Goal: Task Accomplishment & Management: Use online tool/utility

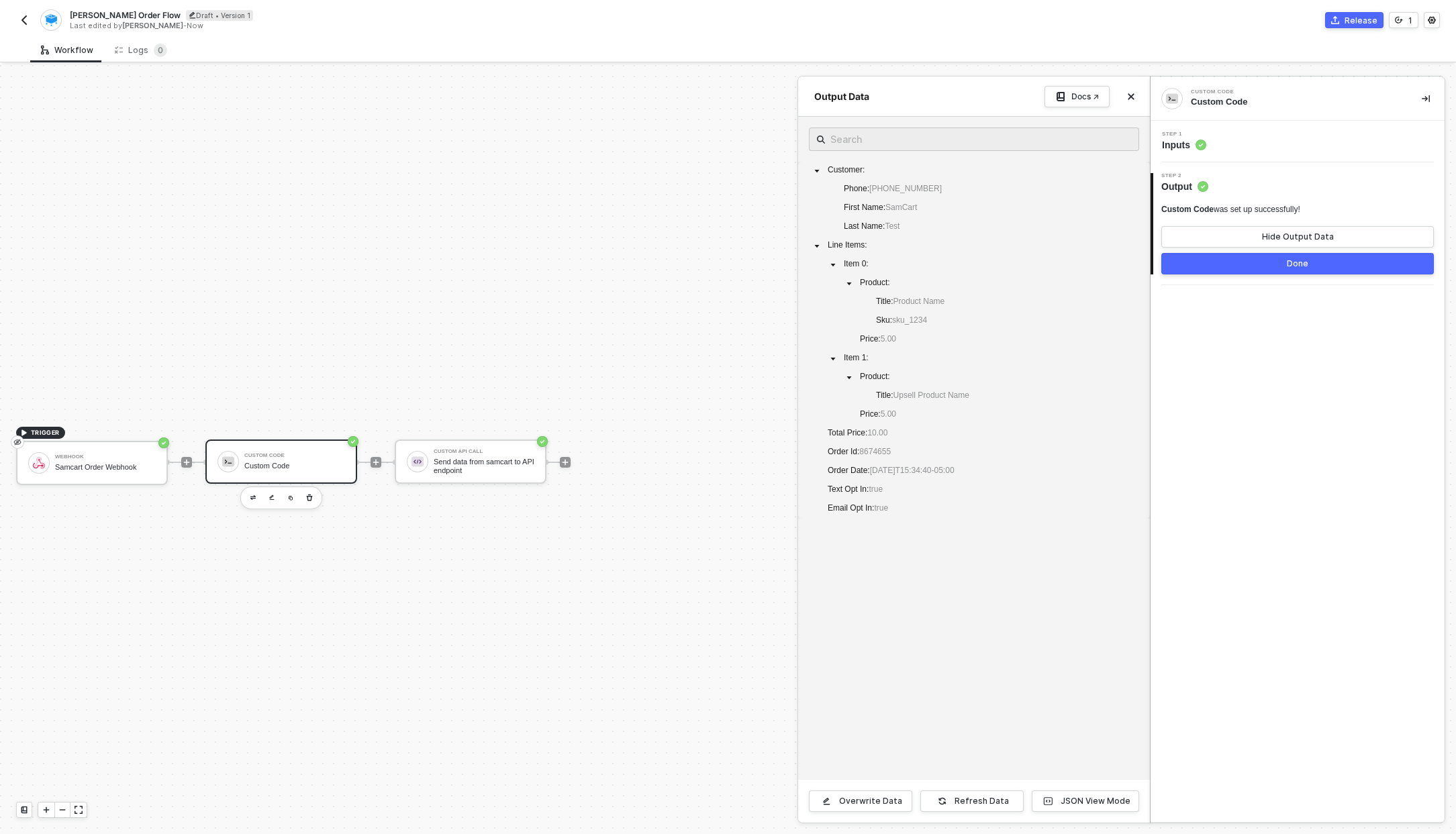
scroll to position [24, 0]
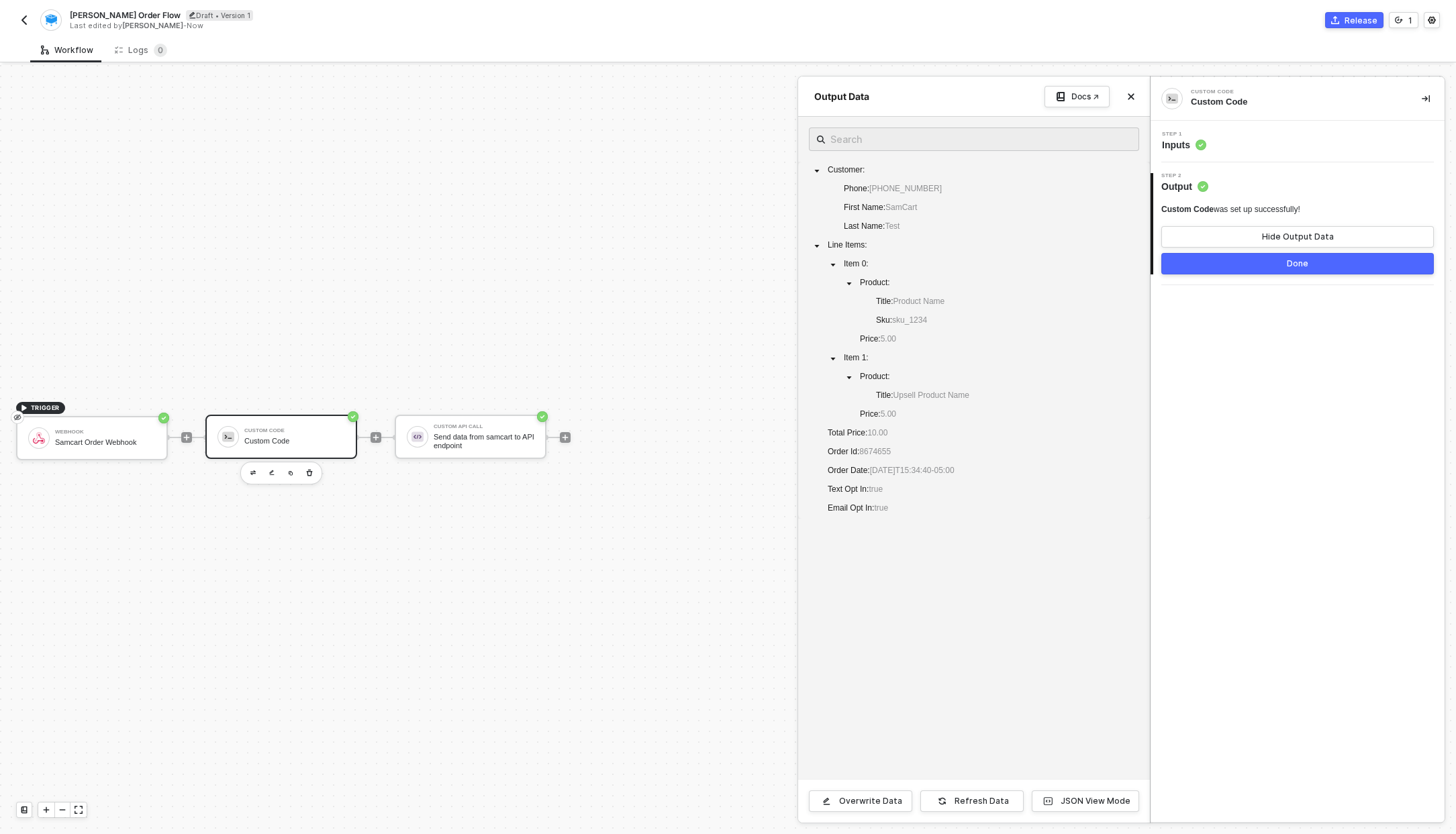
click at [482, 425] on div at bounding box center [728, 450] width 1456 height 770
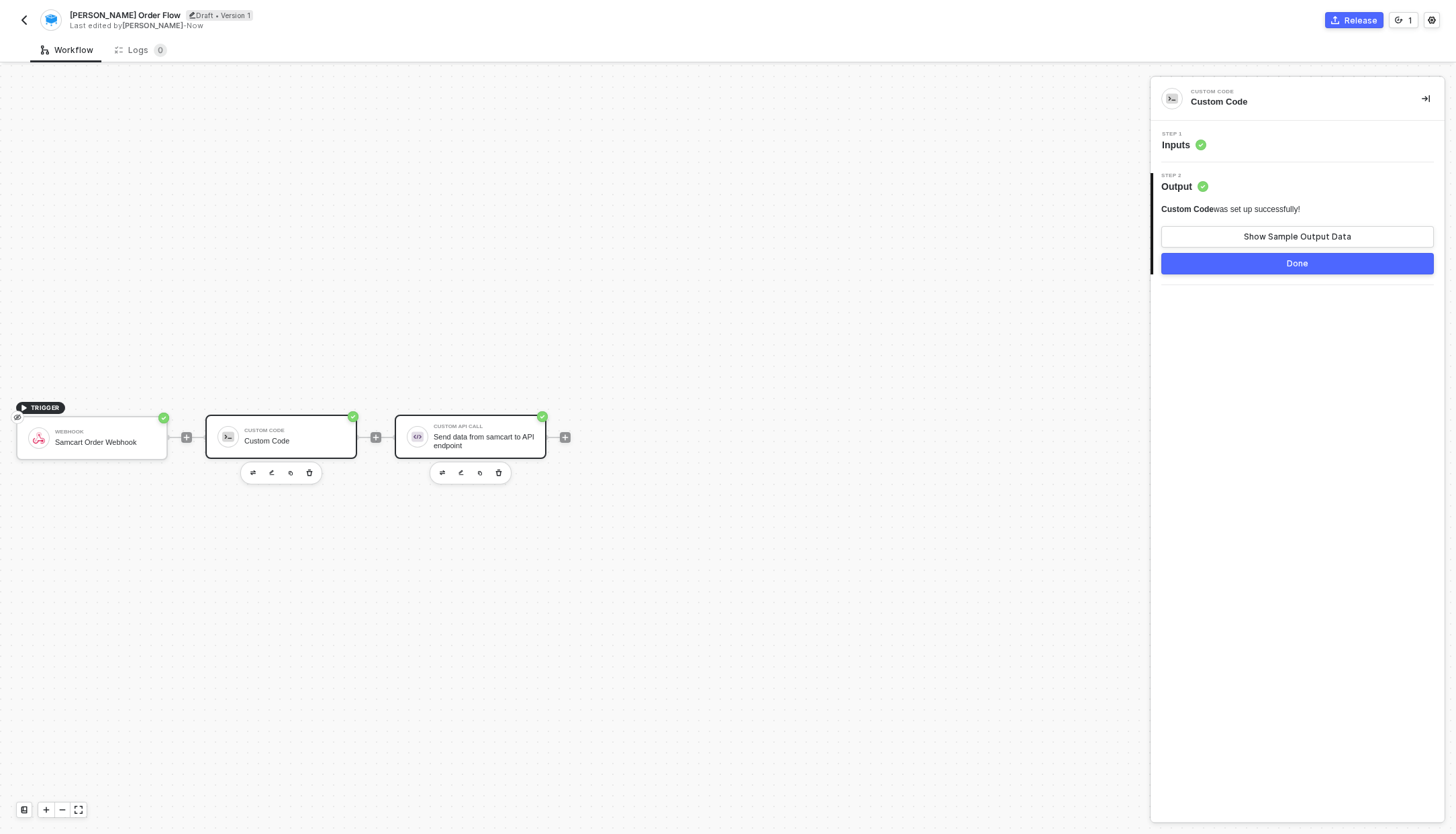
click at [491, 446] on div "Send data from samcart to API endpoint" at bounding box center [483, 441] width 101 height 17
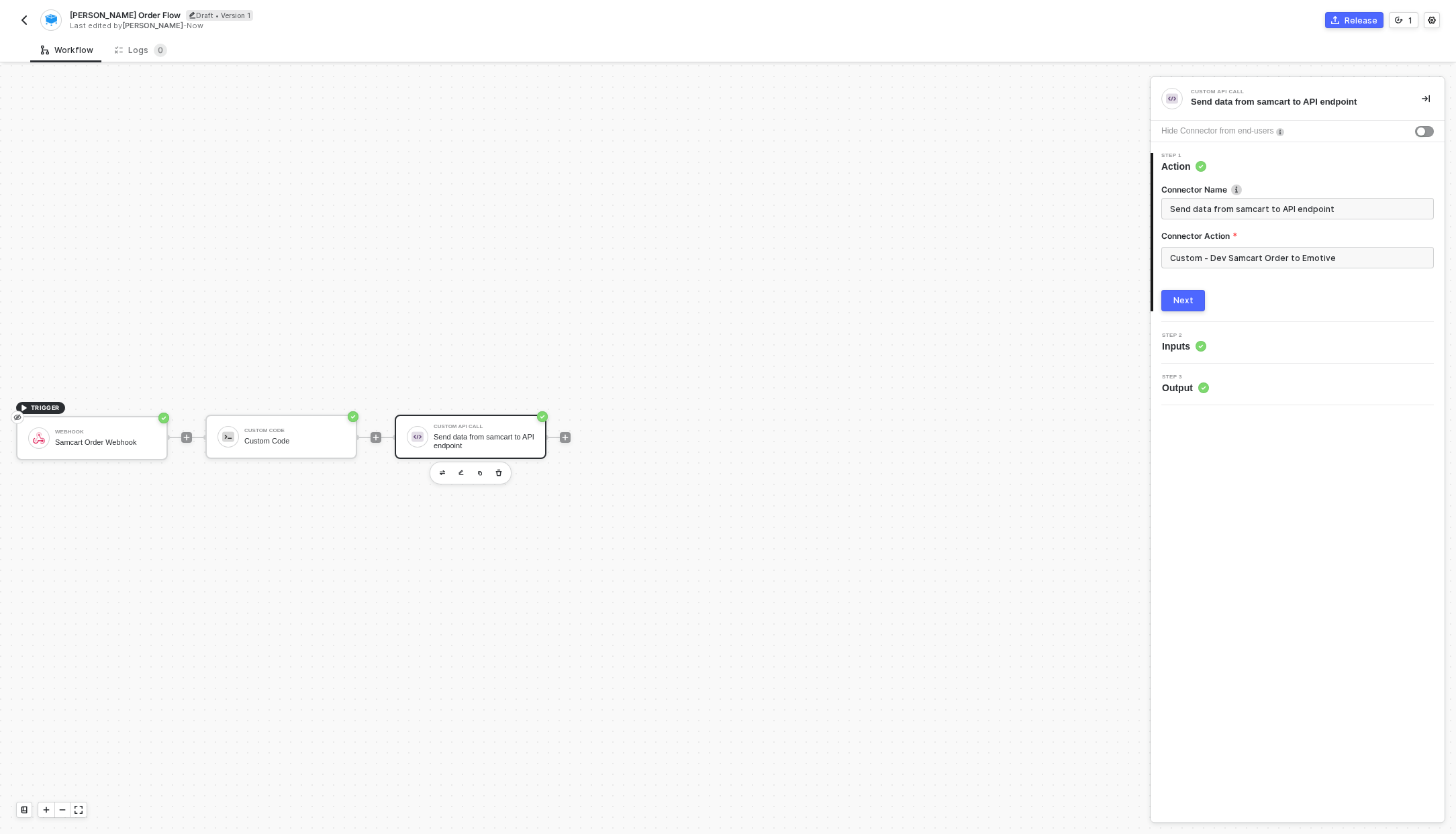
click at [19, 24] on img "button" at bounding box center [24, 20] width 11 height 11
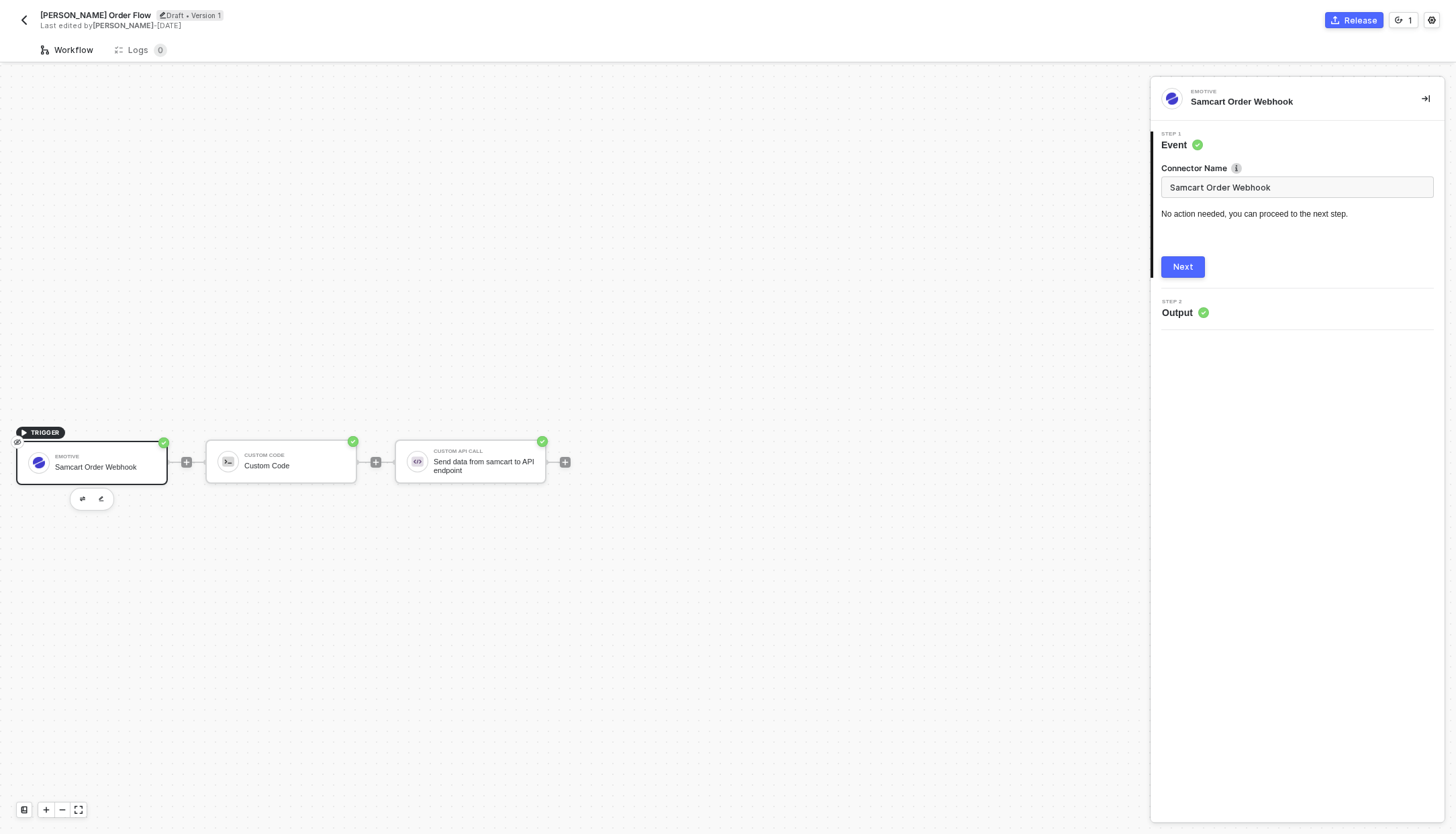
scroll to position [24, 0]
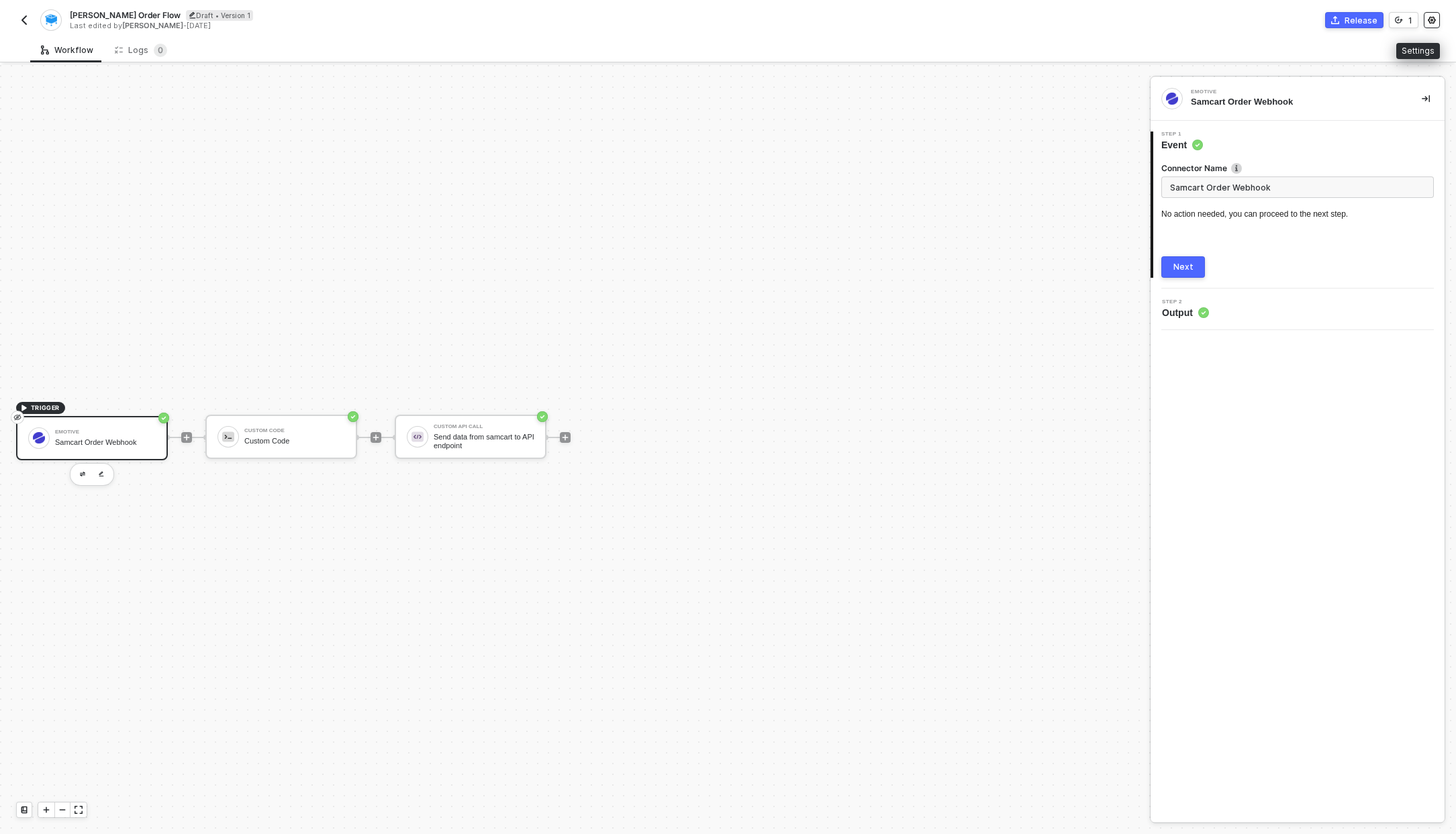
click at [1429, 18] on icon "icon-settings" at bounding box center [1432, 20] width 8 height 8
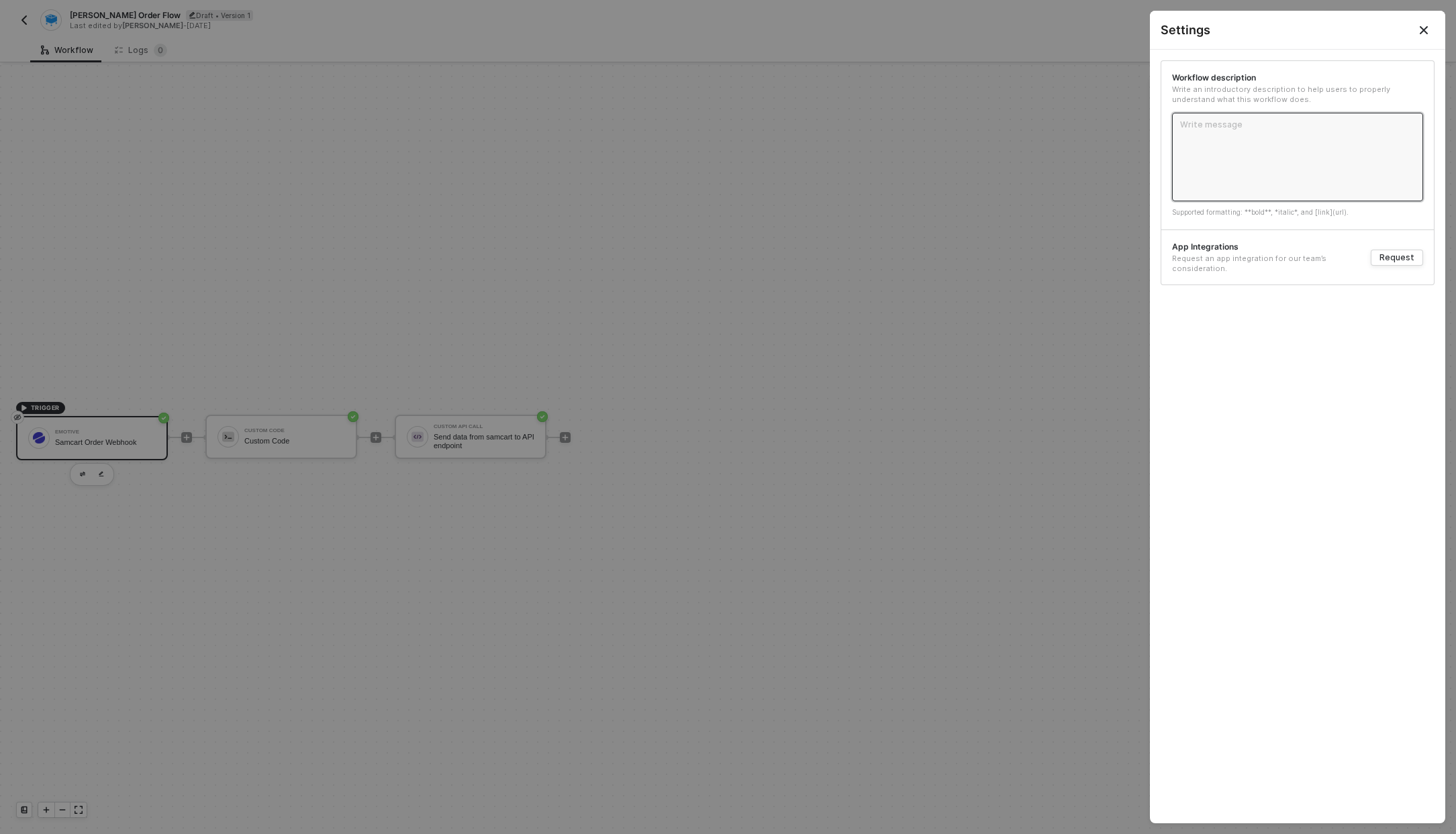
click at [1341, 124] on textarea at bounding box center [1297, 157] width 251 height 89
click at [1324, 127] on textarea at bounding box center [1297, 157] width 251 height 89
type textarea "R"
type textarea "Re"
type textarea "Rec"
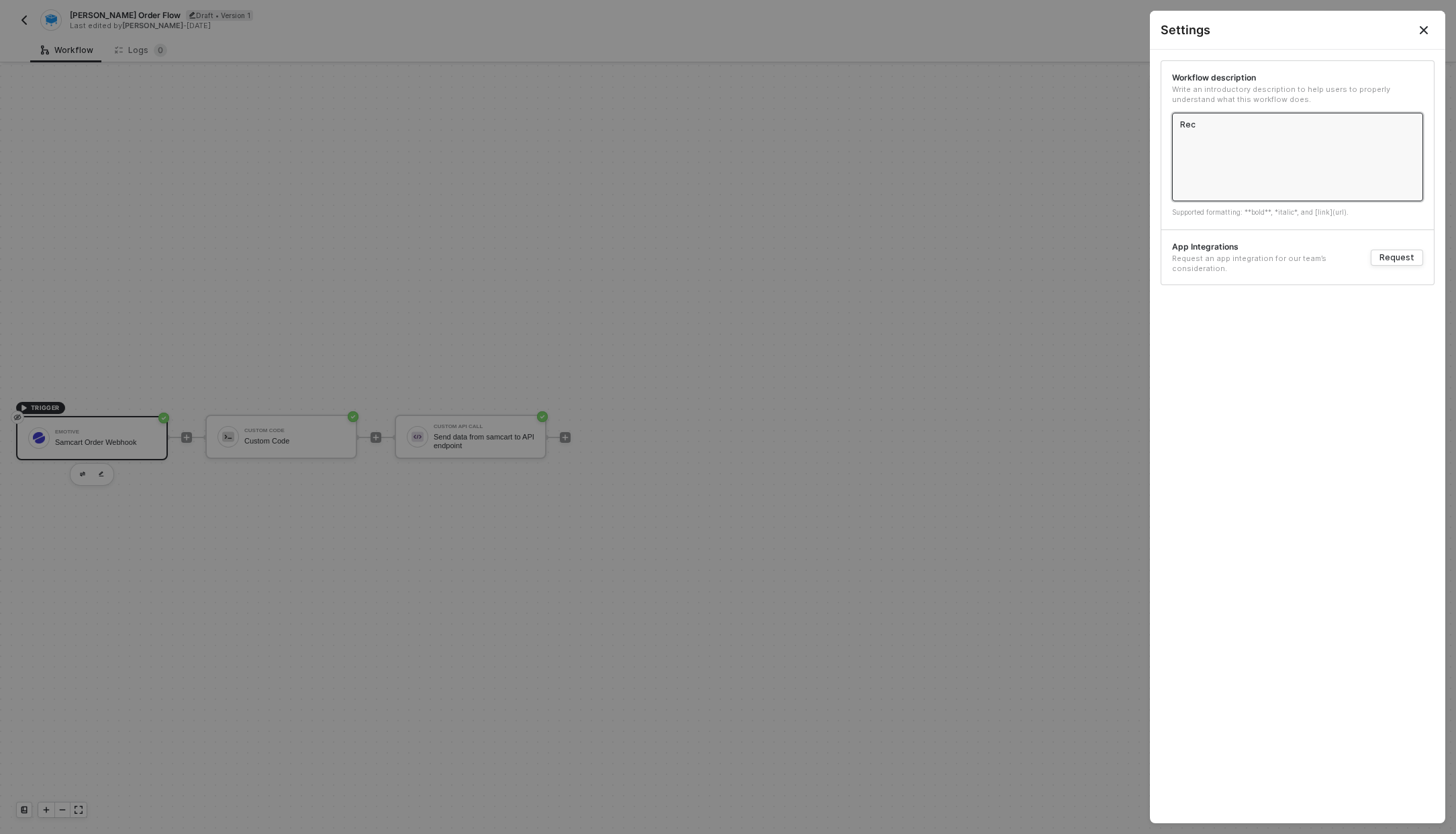
type textarea "Rece"
type textarea "Recei"
type textarea "Receiv"
type textarea "Receive"
type textarea "Receives"
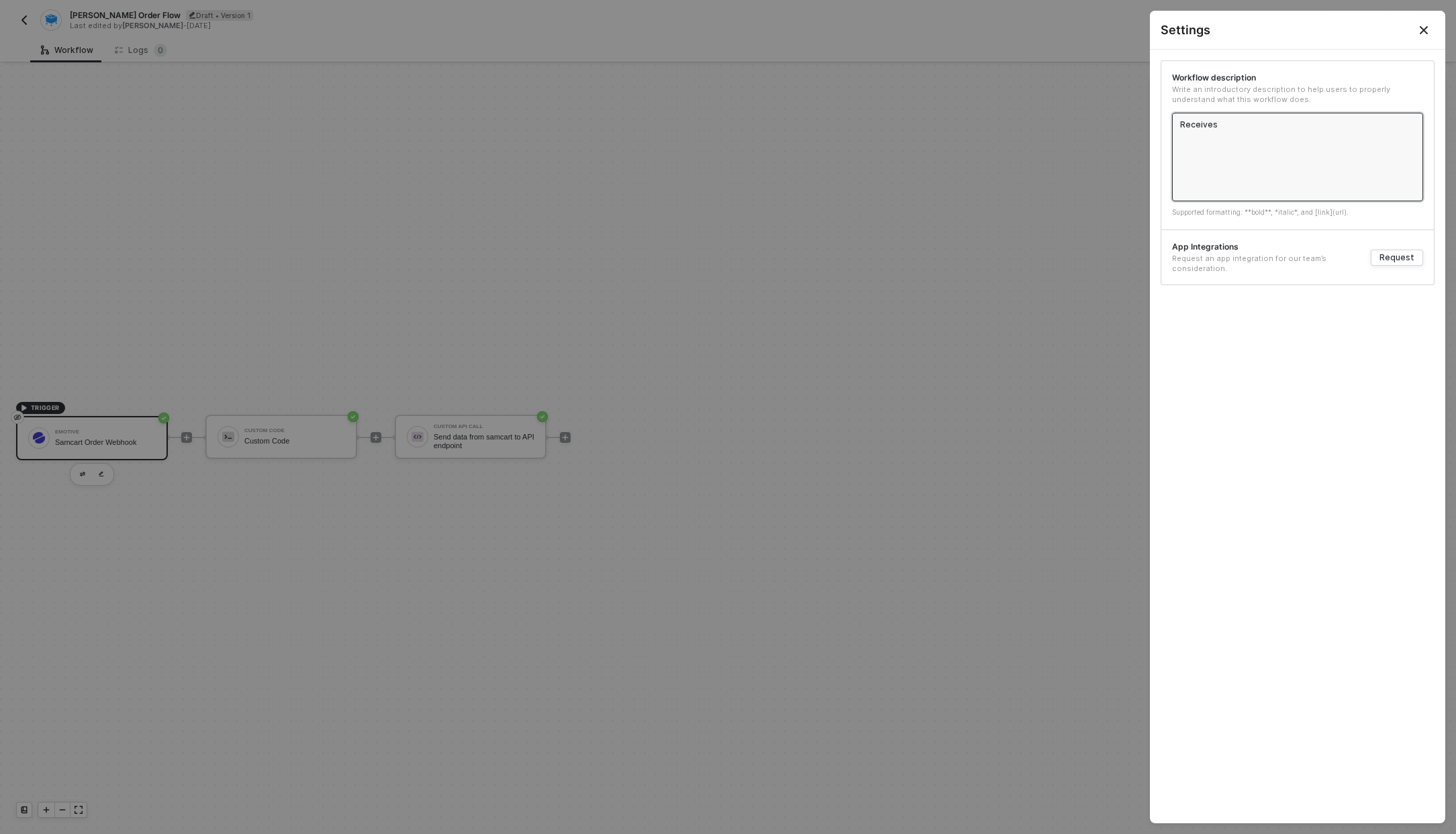
type textarea "Receives"
type textarea "Receives o"
type textarea "Receives or"
type textarea "Receives ord"
type textarea "Receives orde"
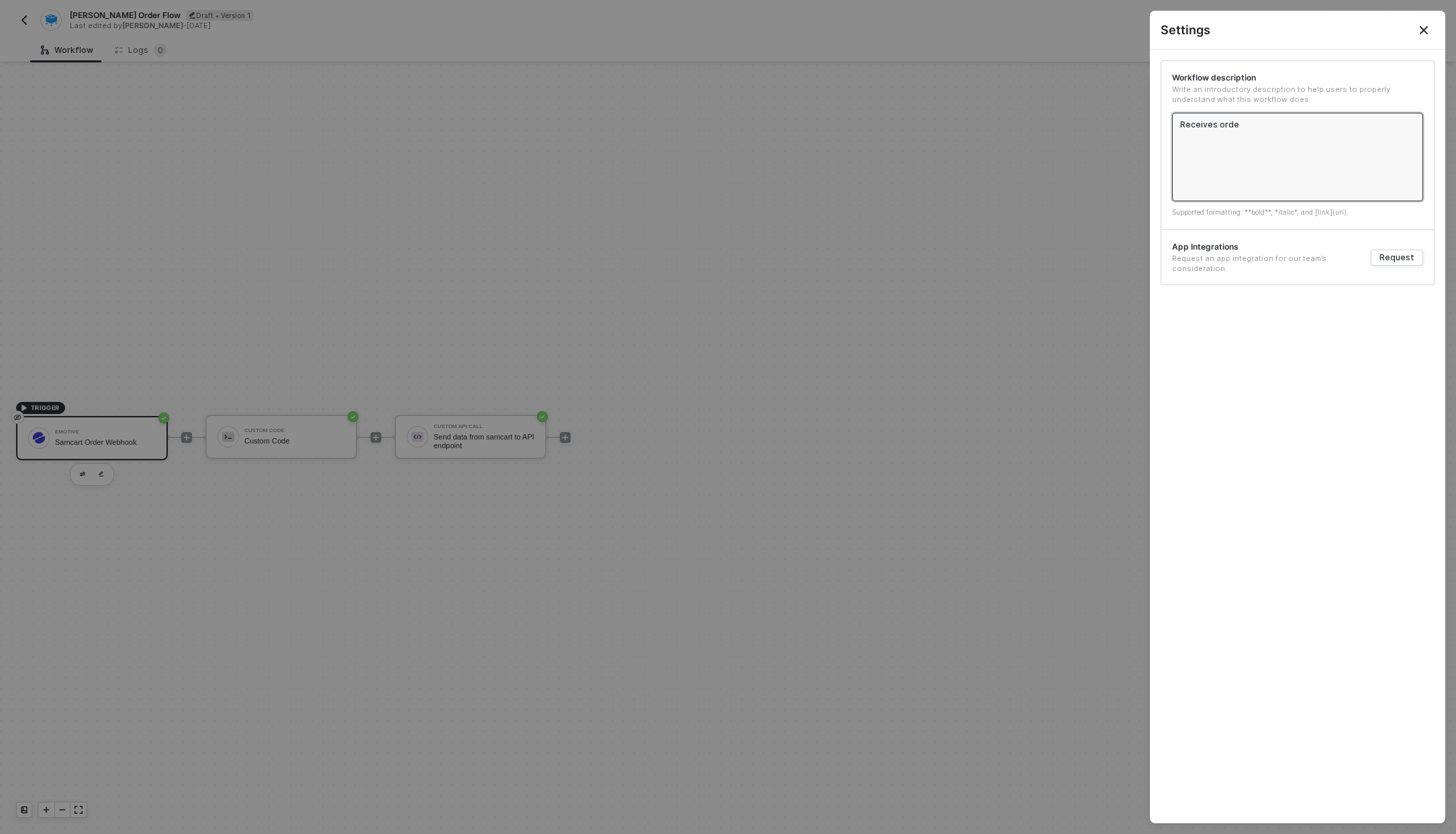
type textarea "Receives order"
click at [1416, 40] on button "Close" at bounding box center [1423, 30] width 43 height 38
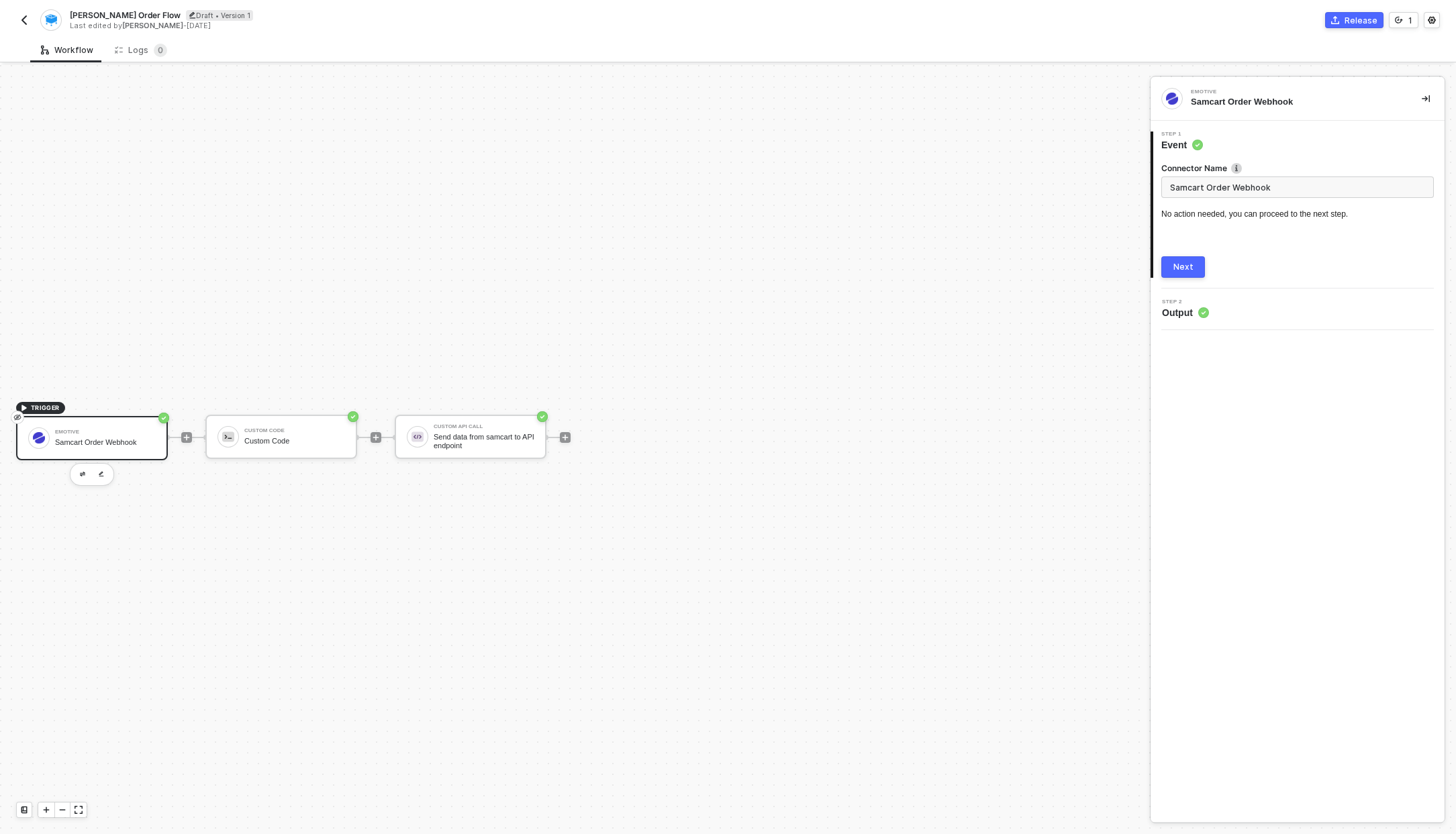
click at [1348, 17] on div "Release" at bounding box center [1361, 20] width 33 height 12
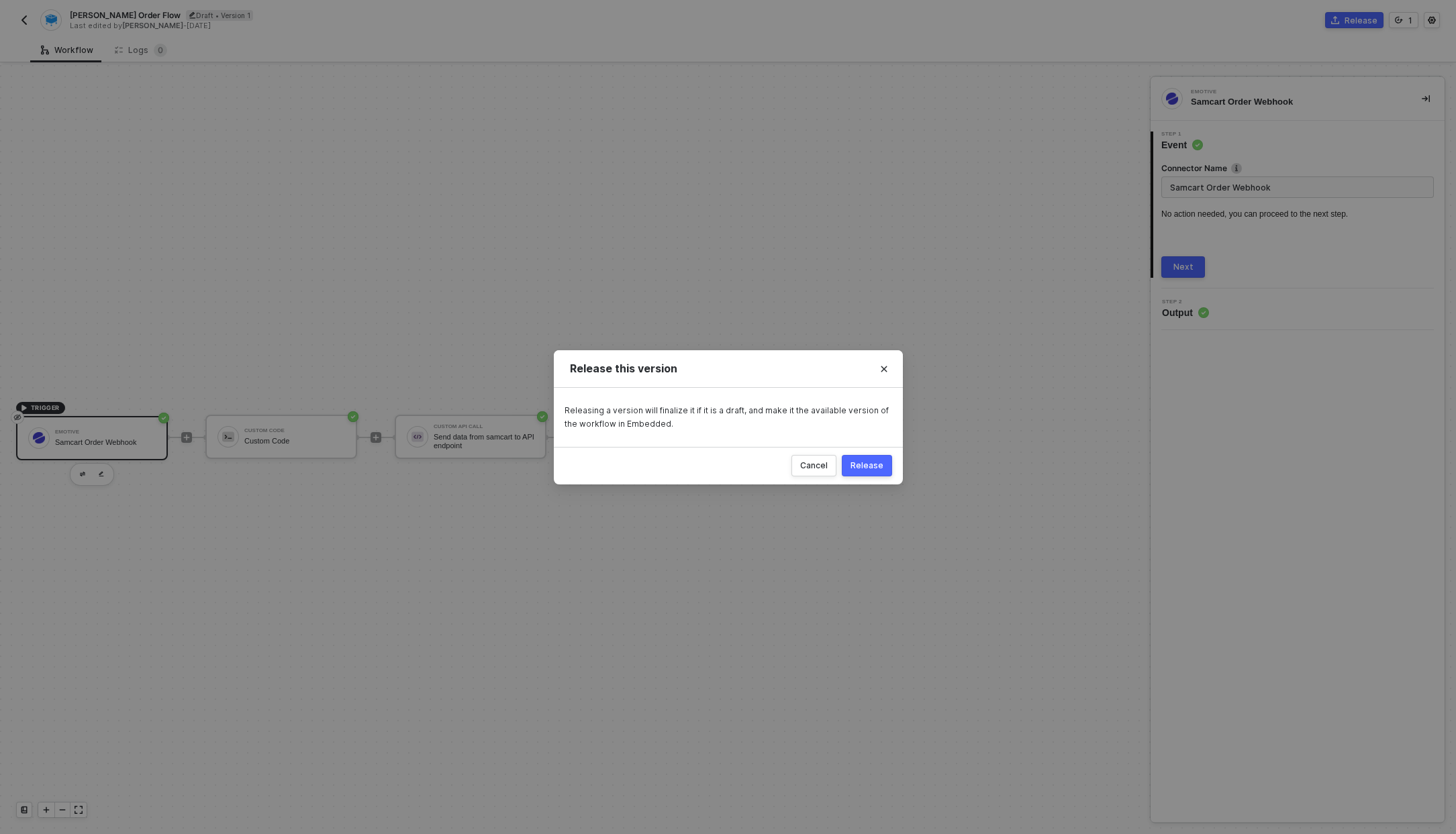
click at [868, 467] on div "Release" at bounding box center [867, 466] width 33 height 11
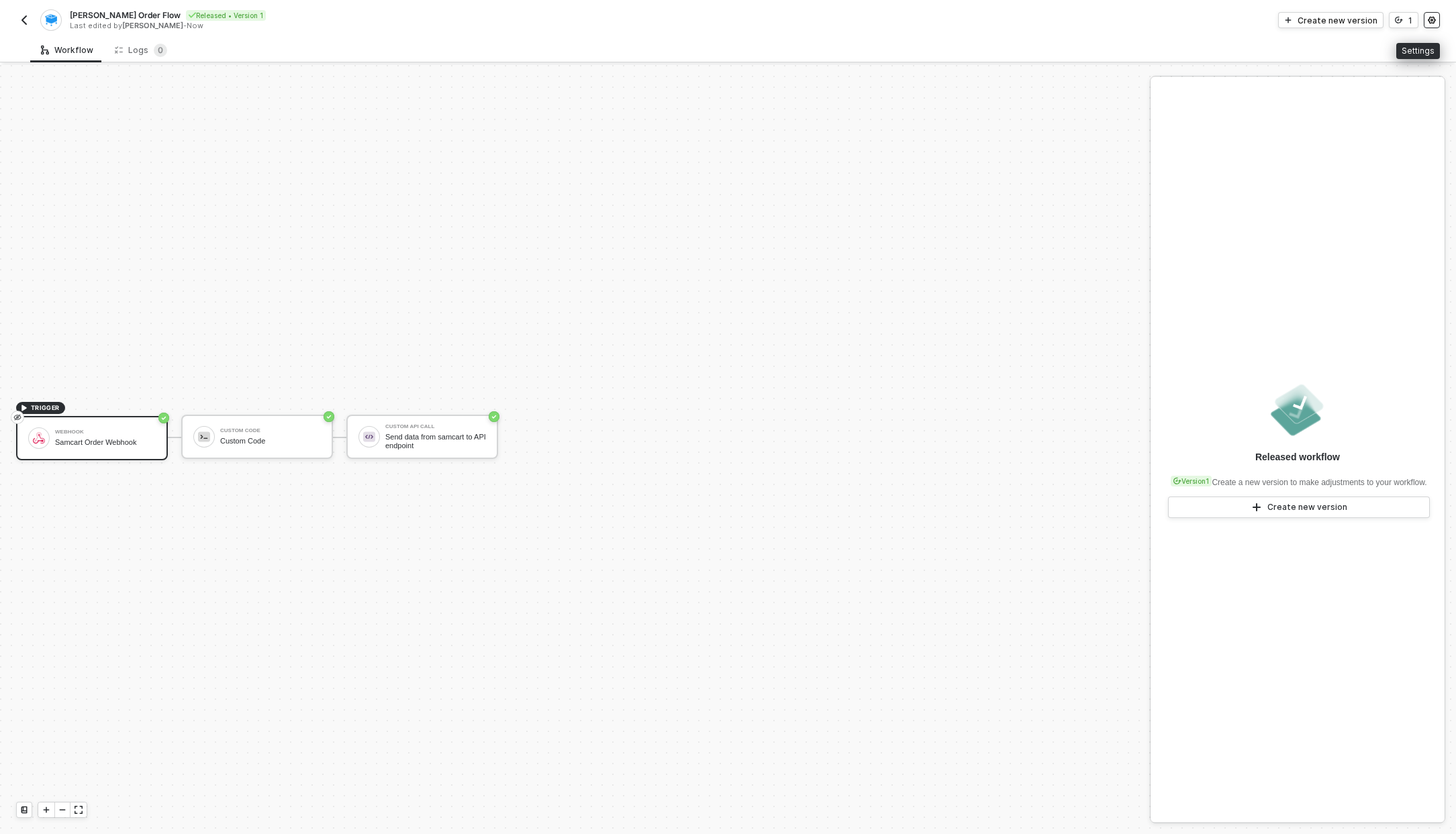
click at [1432, 24] on button "button" at bounding box center [1432, 20] width 16 height 16
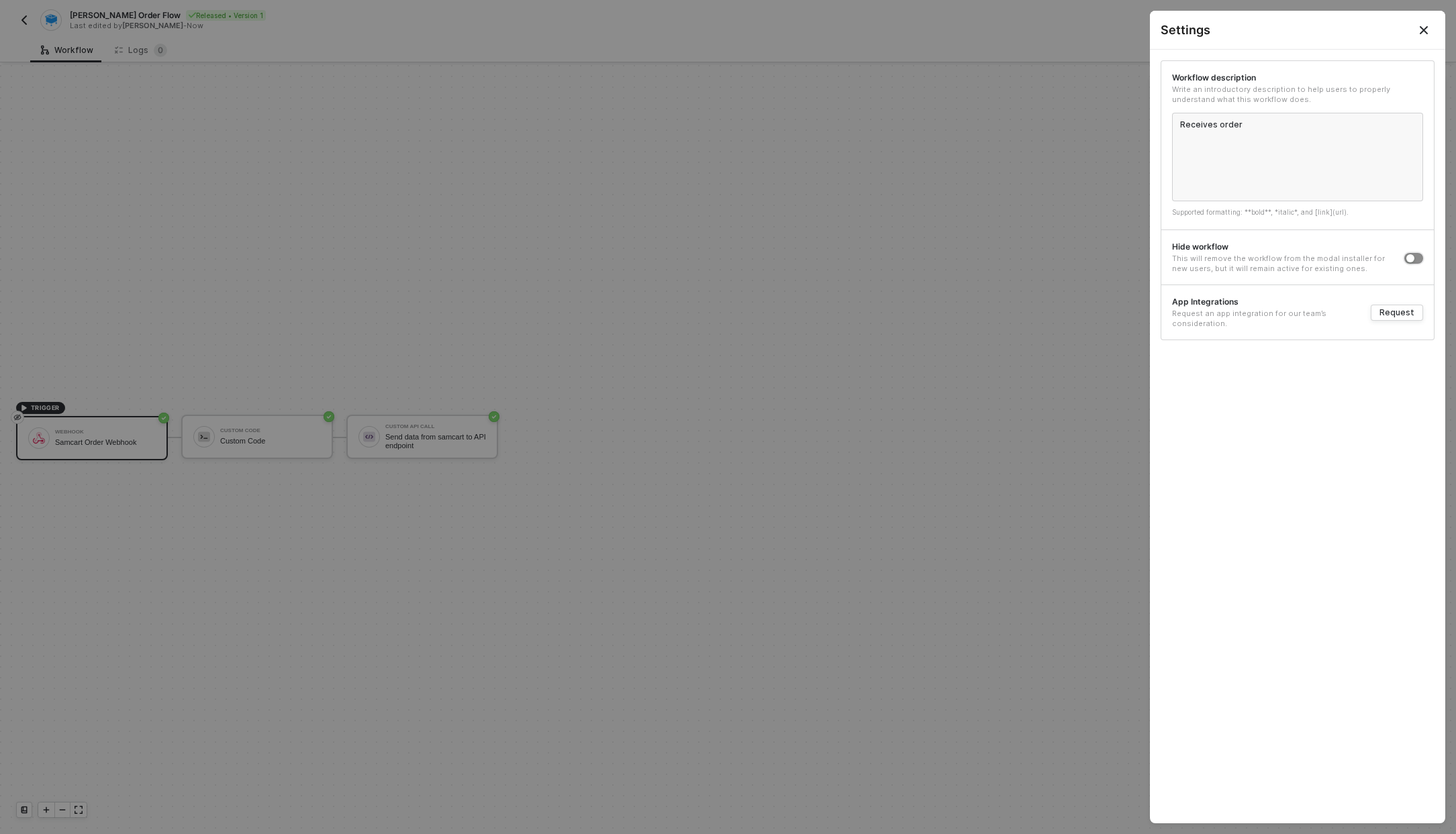
click at [1413, 257] on div "button" at bounding box center [1410, 258] width 8 height 8
click at [1417, 27] on button "Close" at bounding box center [1424, 30] width 16 height 16
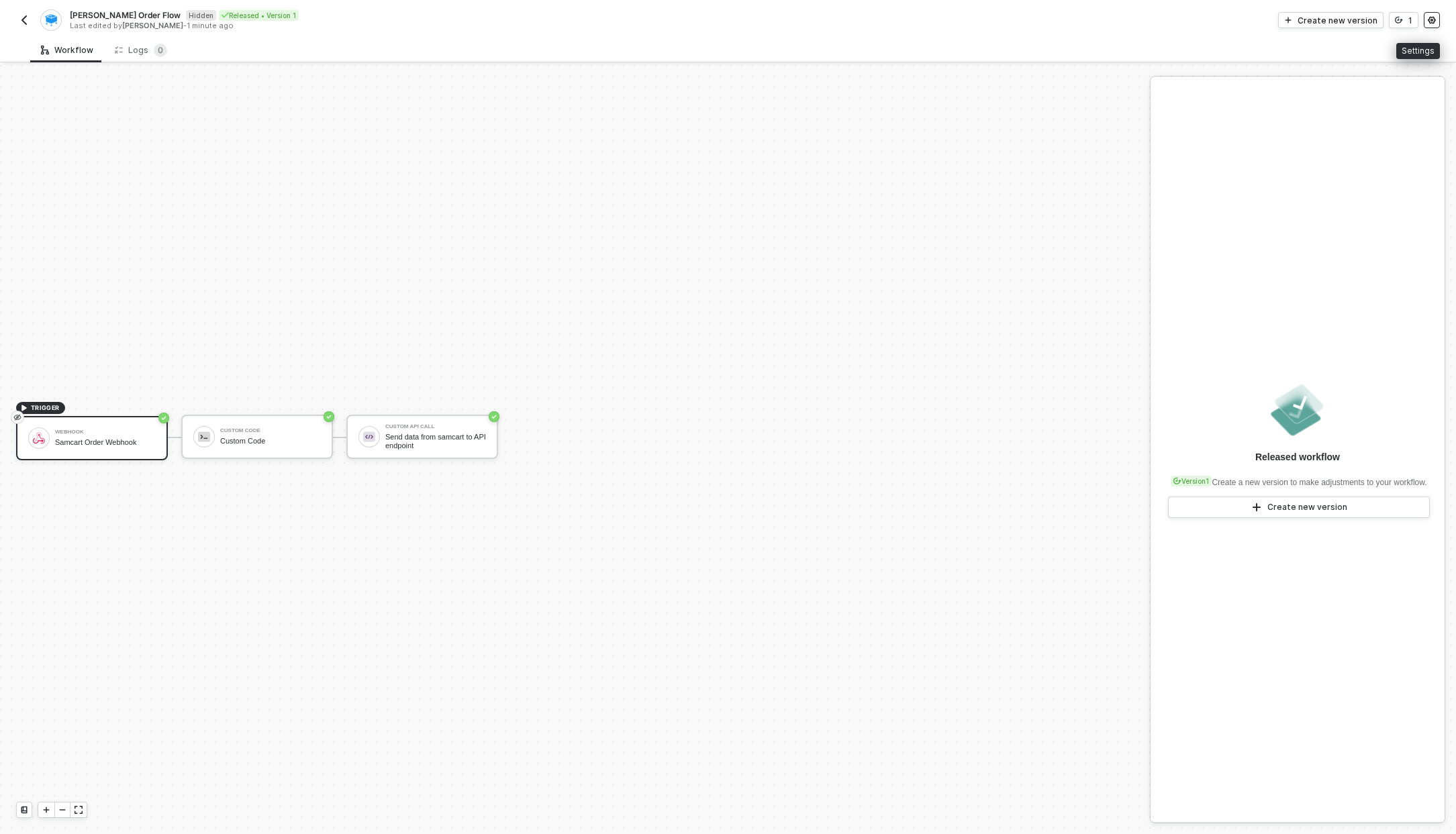
click at [1428, 18] on icon "icon-settings" at bounding box center [1432, 20] width 8 height 8
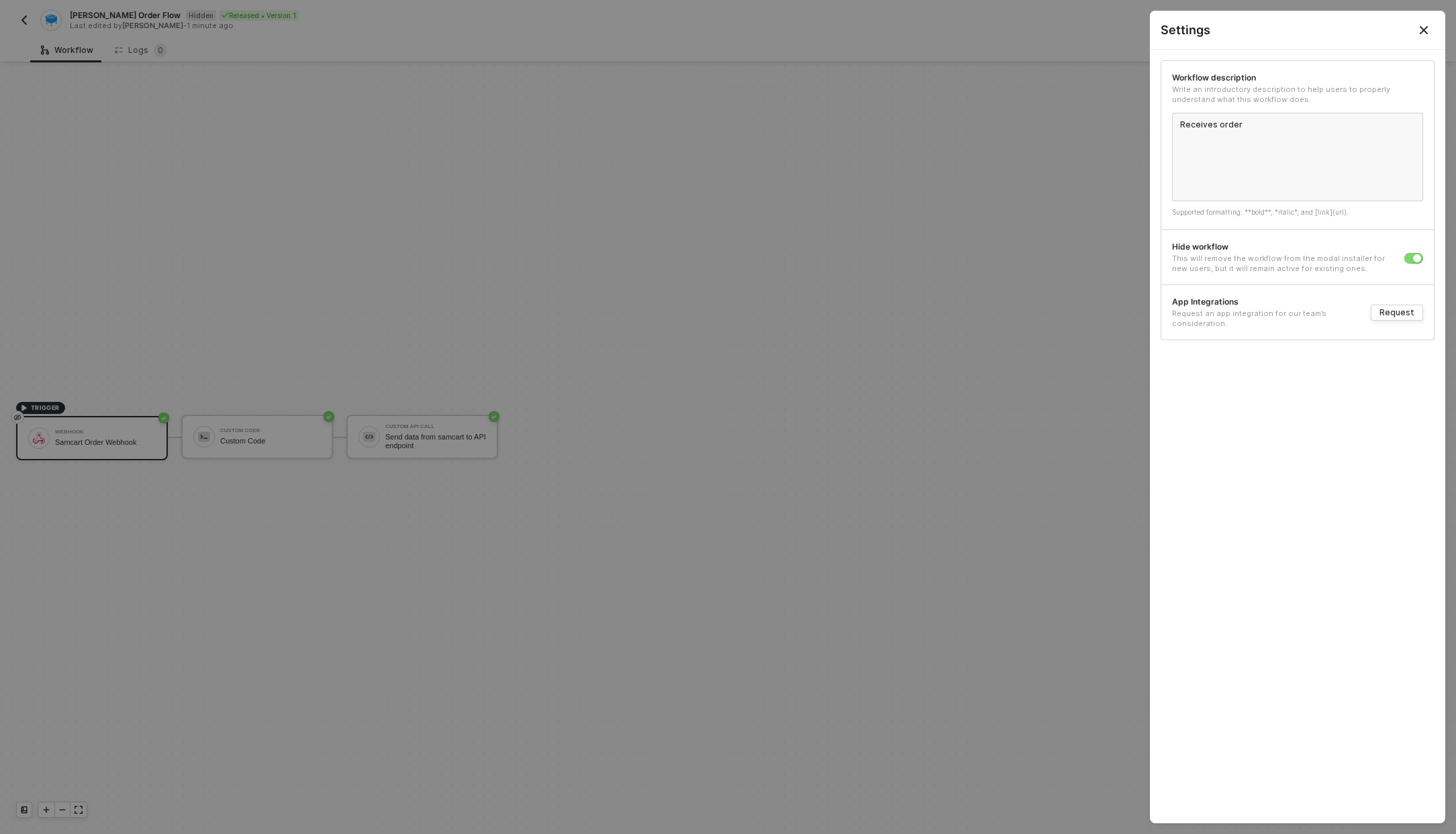
click at [1416, 32] on button "Close" at bounding box center [1424, 30] width 16 height 16
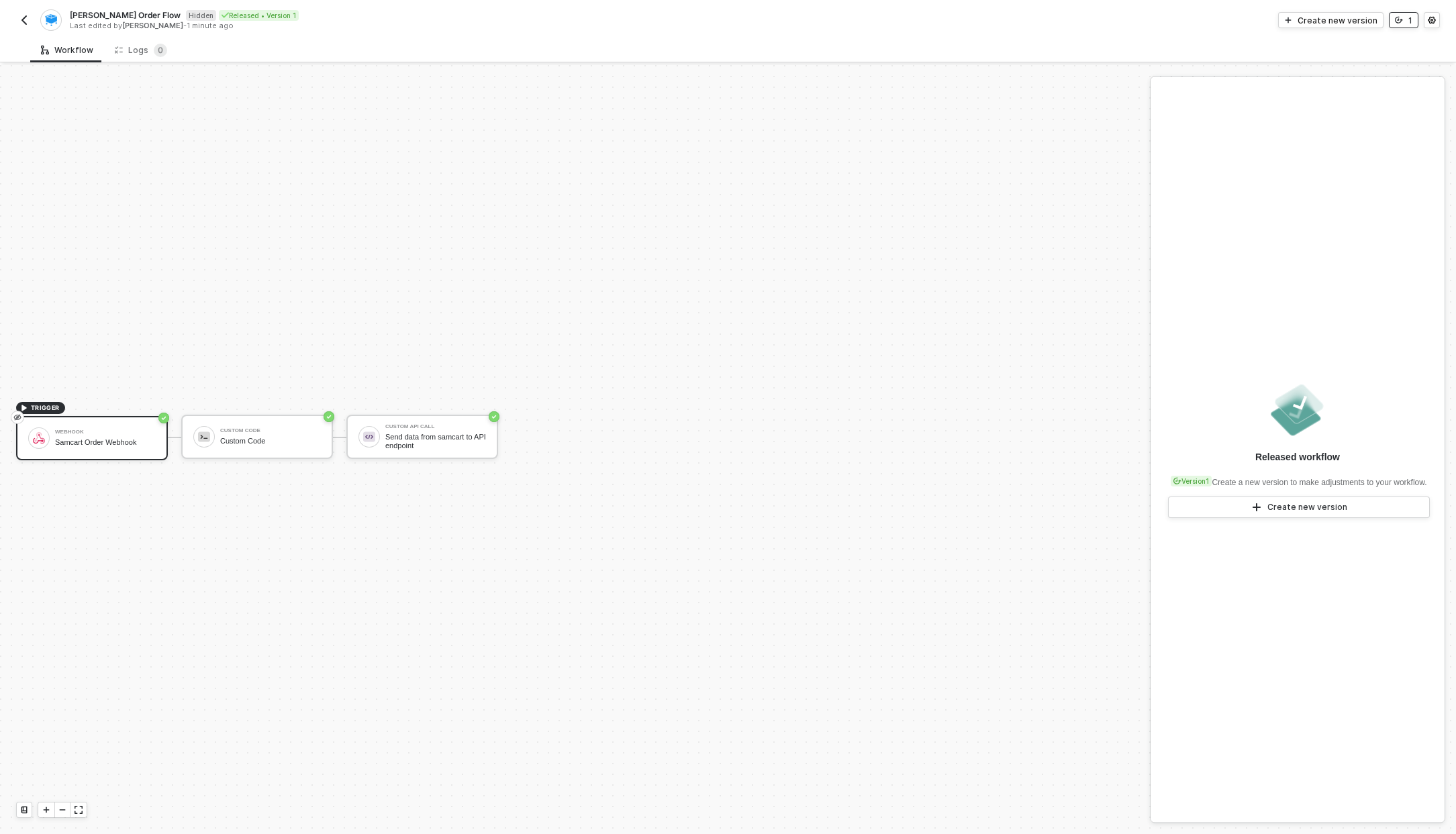
click at [1409, 16] on div "1" at bounding box center [1411, 20] width 4 height 12
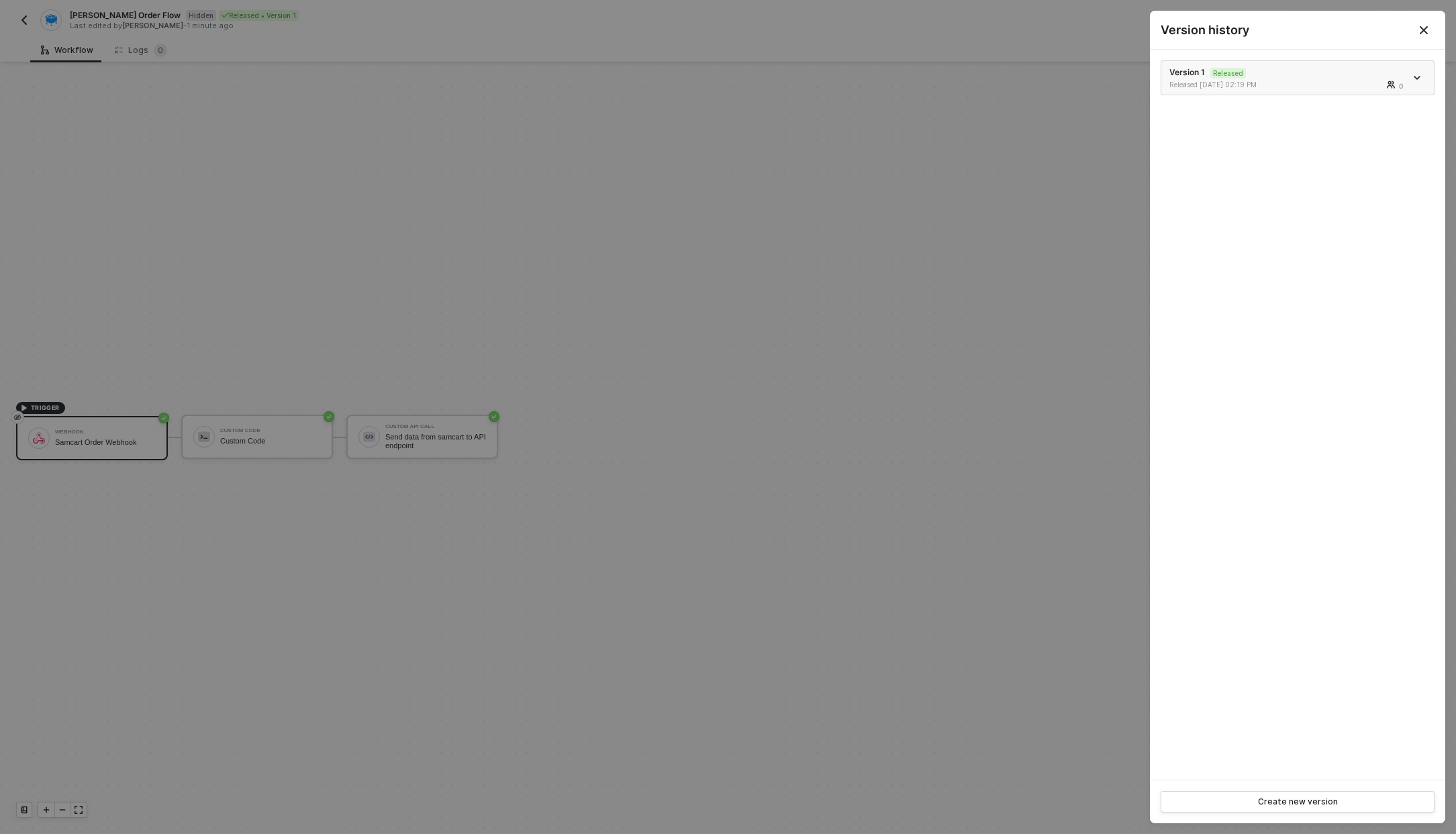
click at [1295, 79] on div "Version 1 Released Released 10/01/2025 02:19 PM 0" at bounding box center [1287, 77] width 237 height 23
click at [1418, 79] on icon "icon-arrow-down" at bounding box center [1417, 77] width 5 height 3
click at [1424, 19] on button "Close" at bounding box center [1423, 30] width 43 height 38
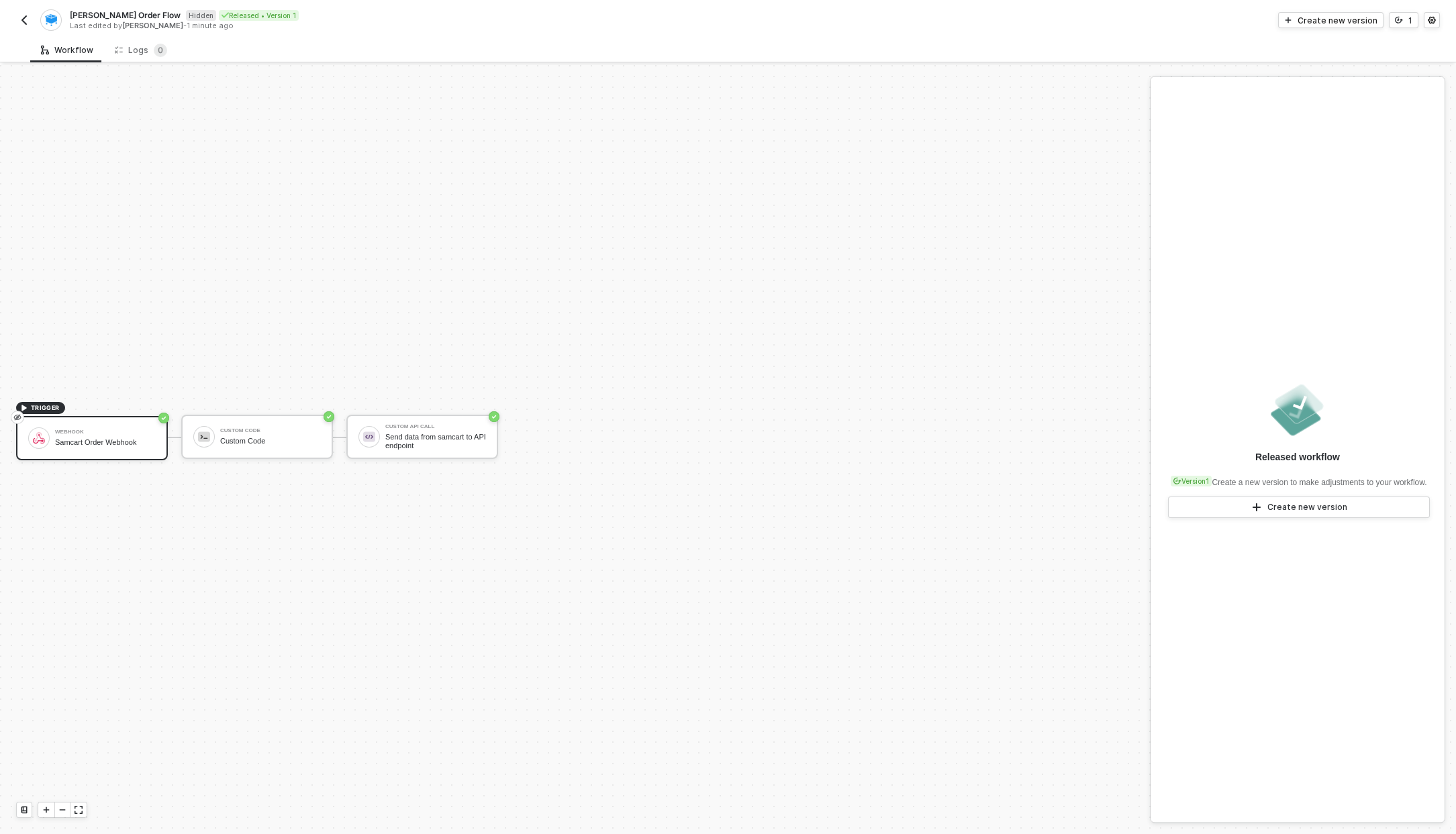
click at [22, 19] on img "button" at bounding box center [24, 20] width 11 height 11
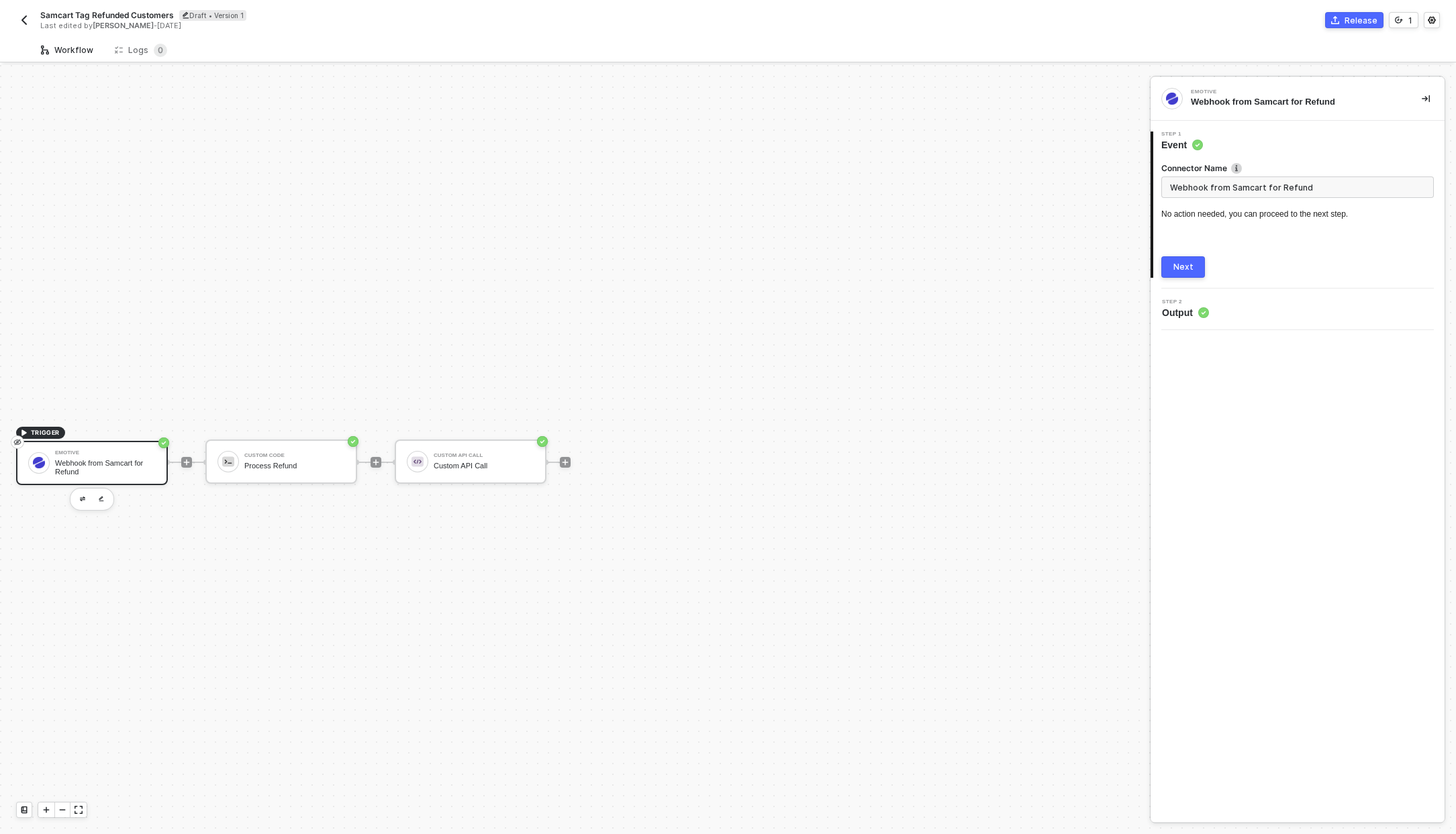
scroll to position [24, 0]
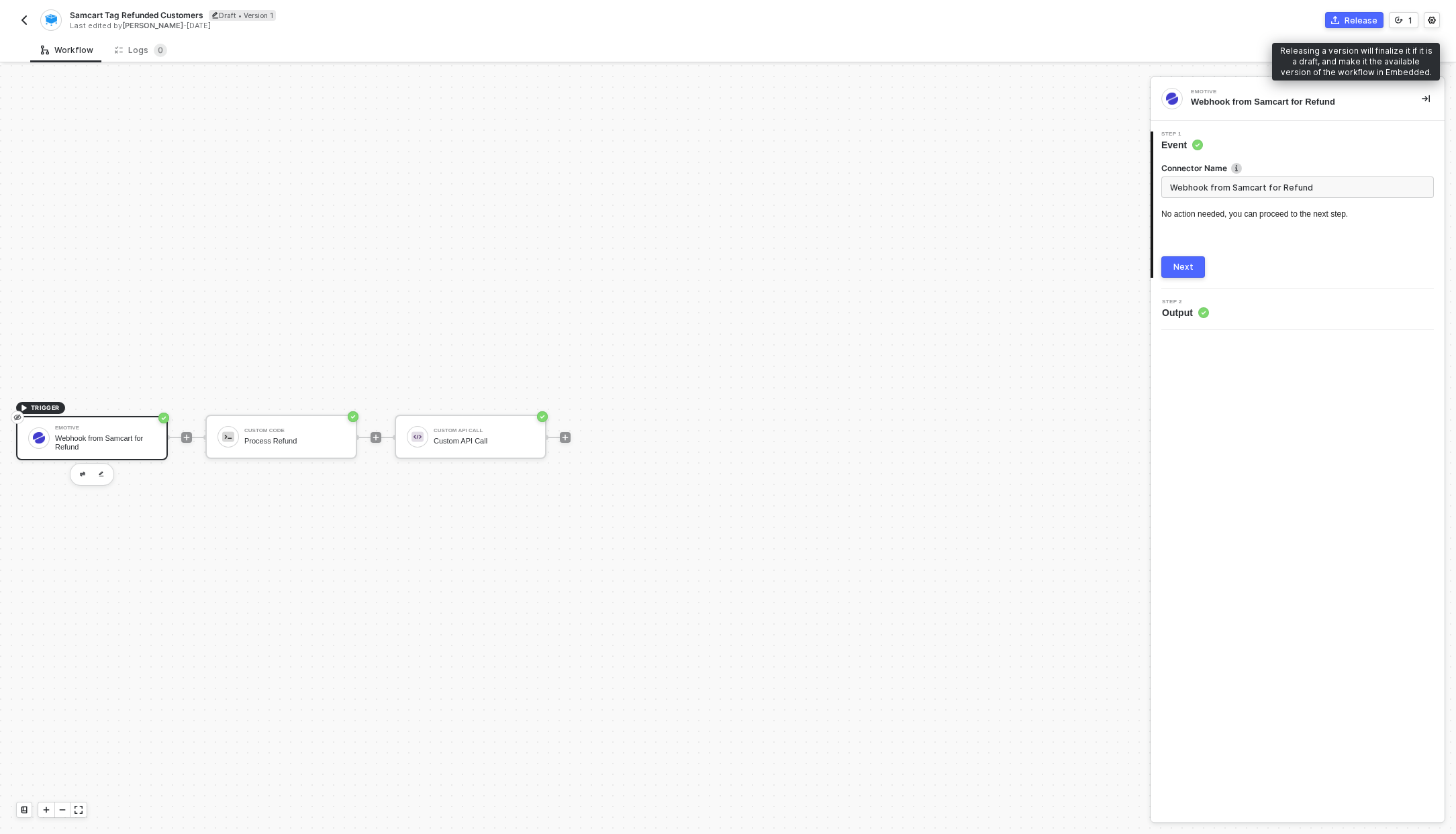
click at [1344, 24] on button "Release" at bounding box center [1354, 20] width 58 height 16
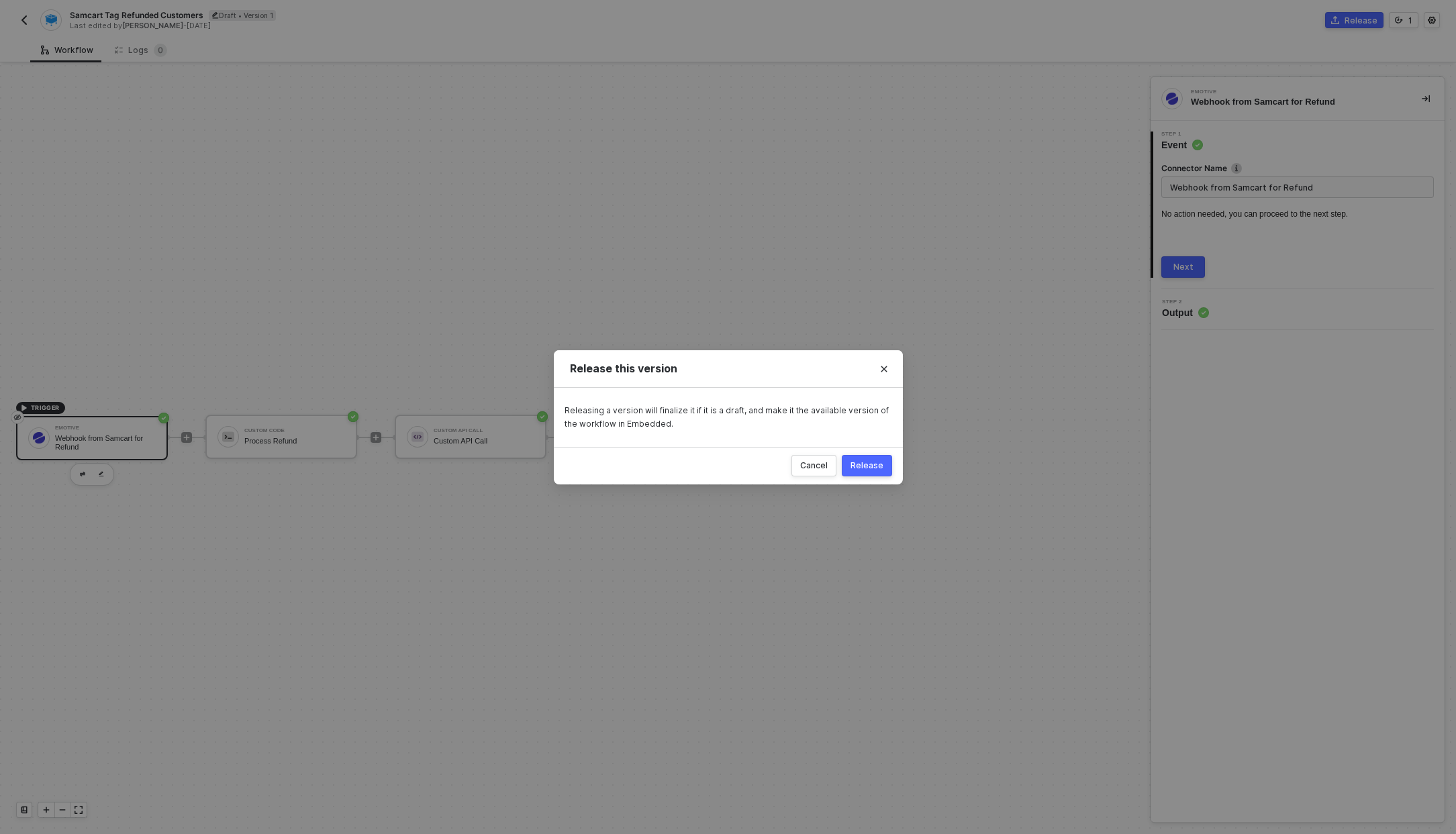
click at [869, 470] on div "Release" at bounding box center [867, 466] width 33 height 11
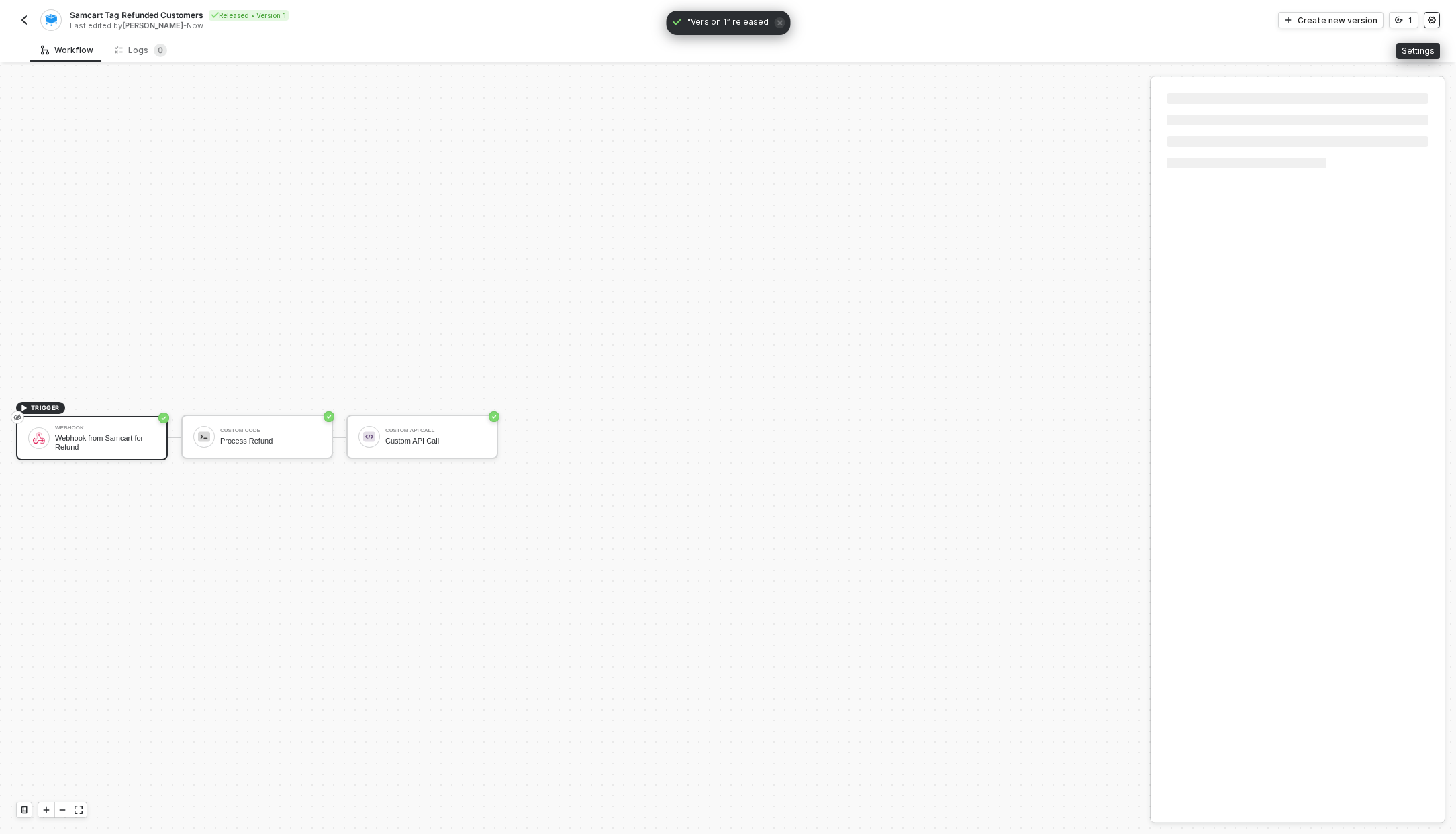
click at [1429, 20] on icon "icon-settings" at bounding box center [1432, 21] width 7 height 7
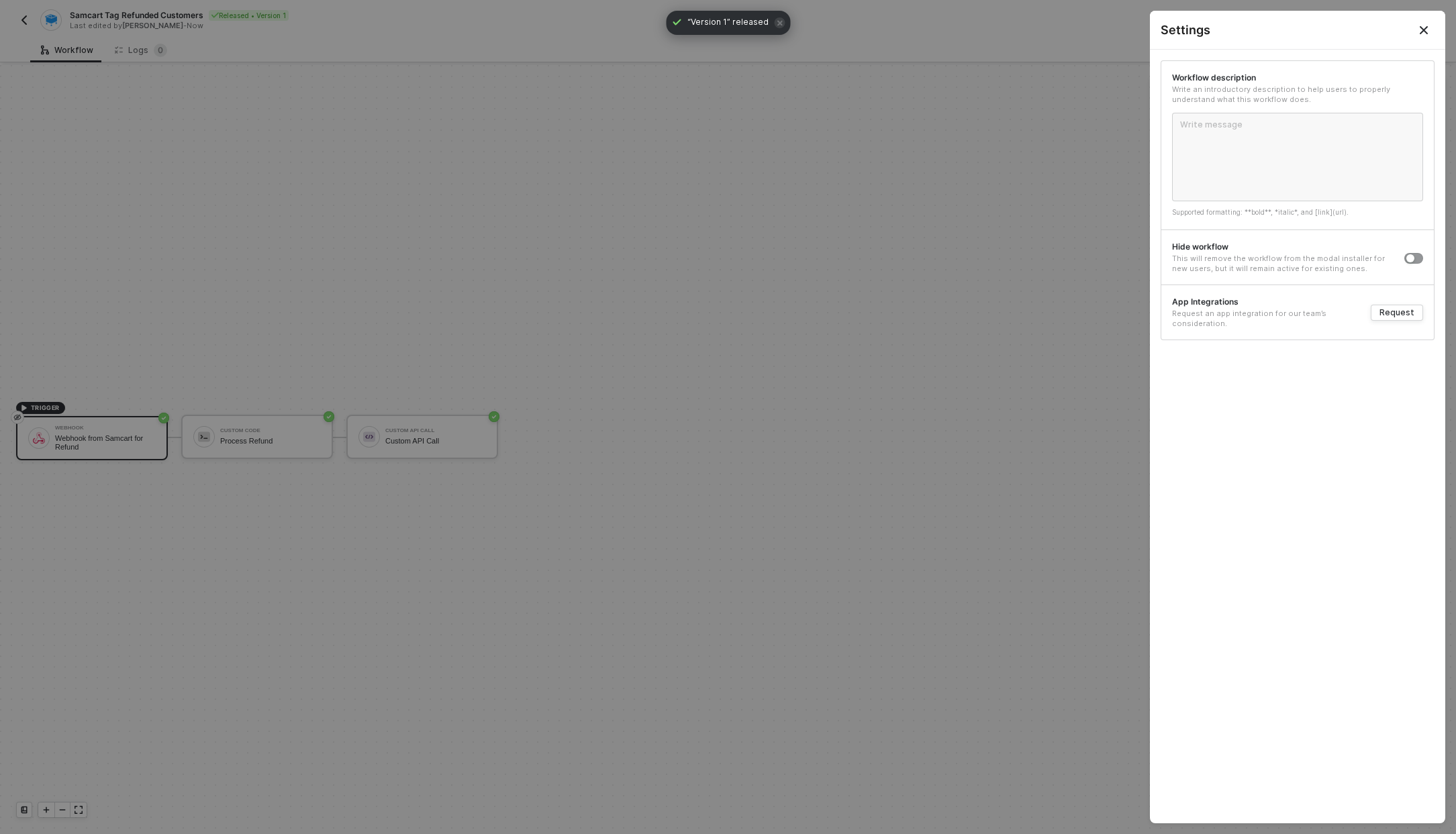
click at [1435, 258] on div "Workflow description Write an introductory description to help users to properl…" at bounding box center [1297, 437] width 296 height 774
click at [1425, 258] on div "Hide workflow This will remove the workflow from the modal installer for new us…" at bounding box center [1297, 257] width 273 height 55
click at [1411, 259] on div "button" at bounding box center [1410, 258] width 8 height 8
click at [1426, 35] on button "Close" at bounding box center [1424, 30] width 16 height 16
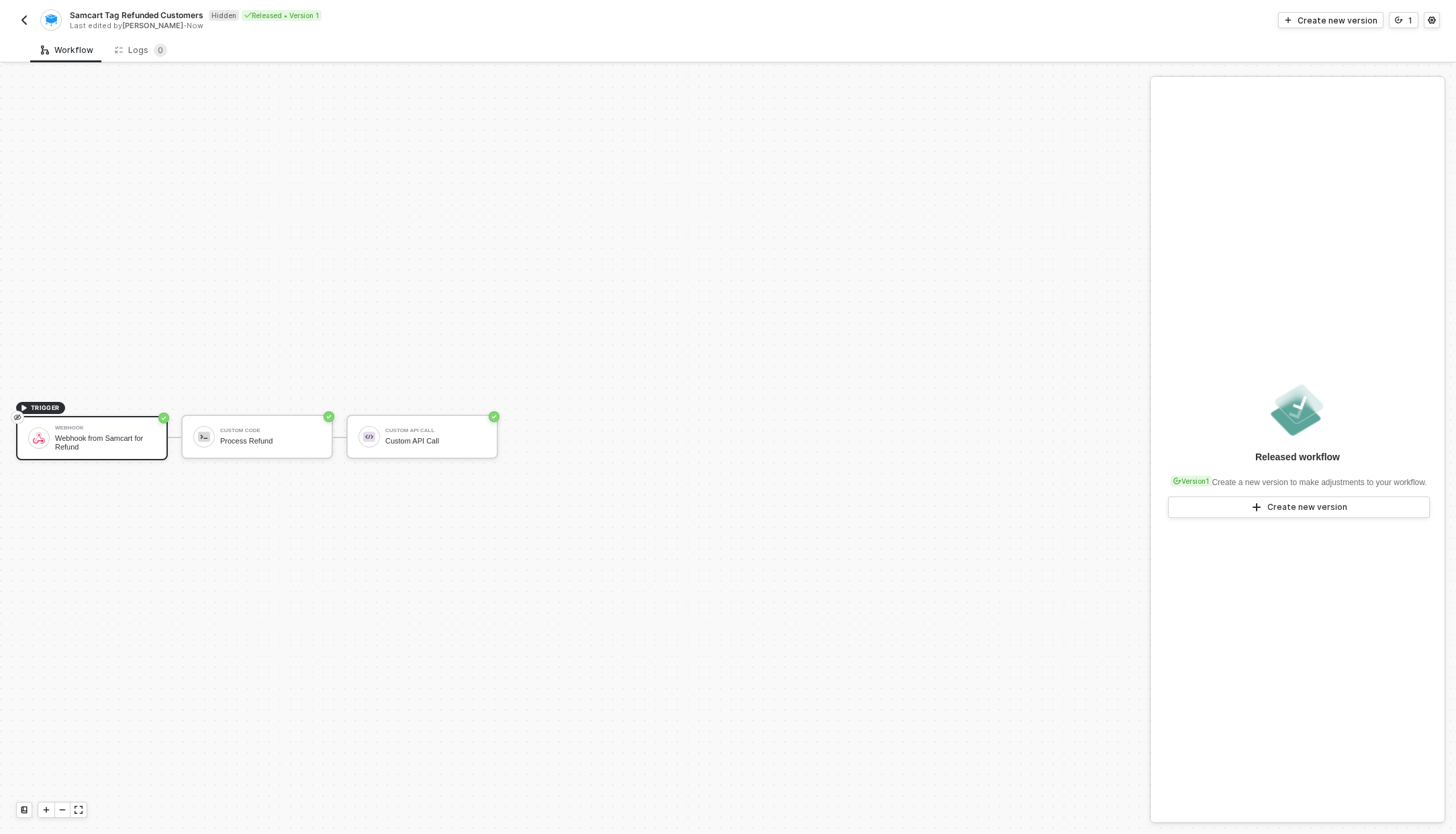
click at [17, 17] on button "button" at bounding box center [24, 20] width 16 height 16
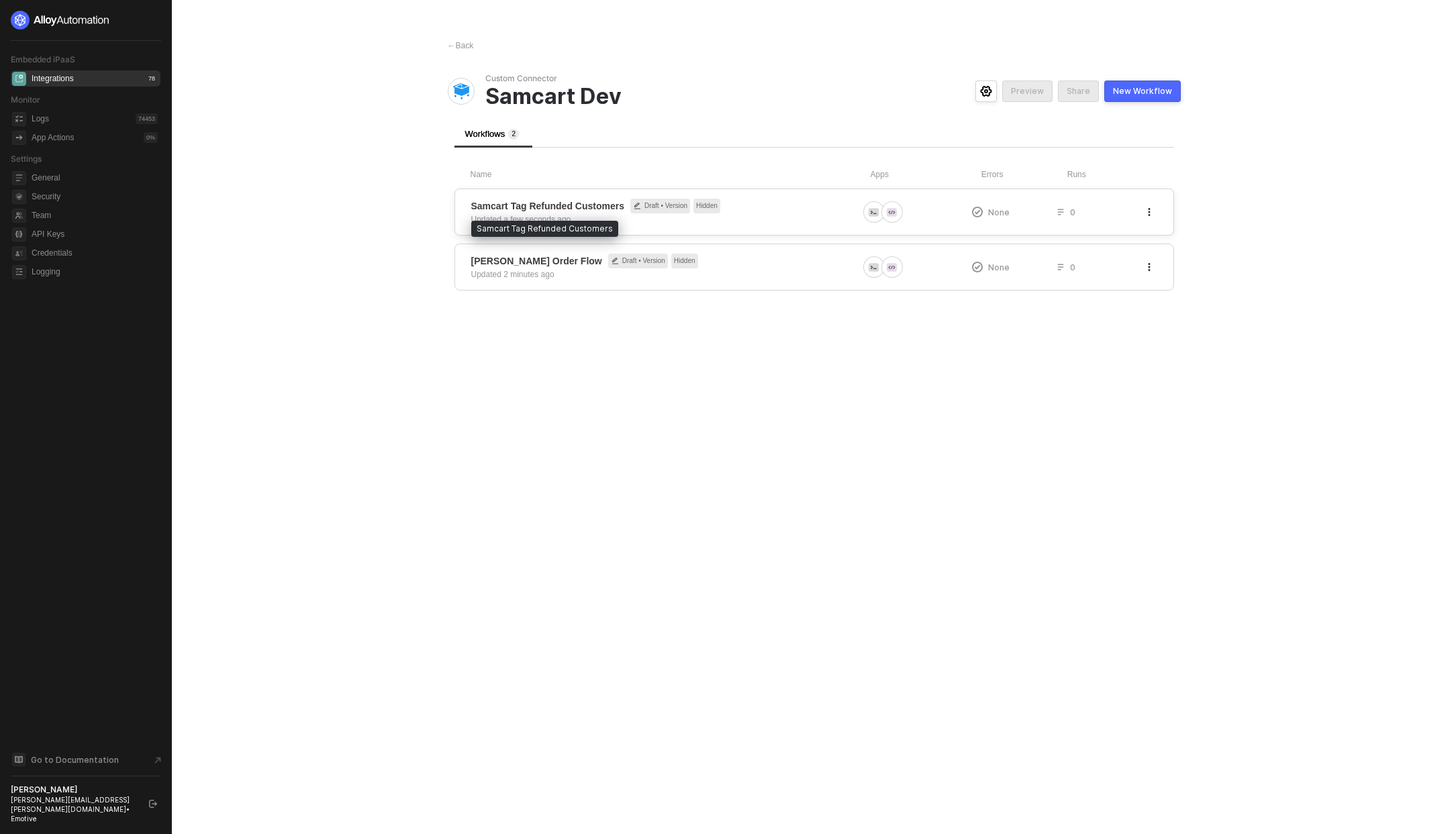
click at [554, 211] on span "Samcart Tag Refunded Customers" at bounding box center [548, 206] width 153 height 14
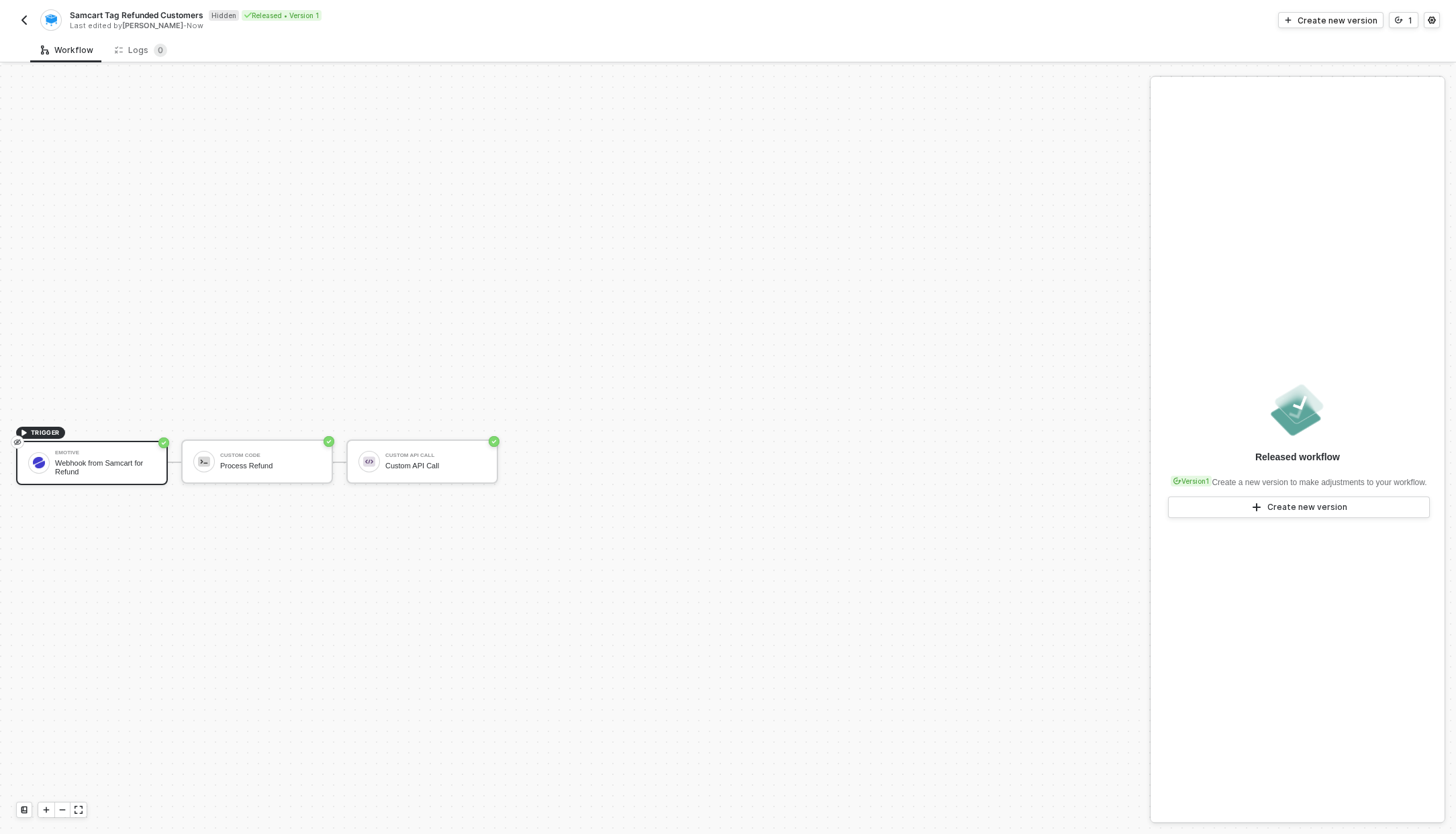
scroll to position [24, 0]
click at [1354, 21] on div "Create new version" at bounding box center [1337, 20] width 80 height 12
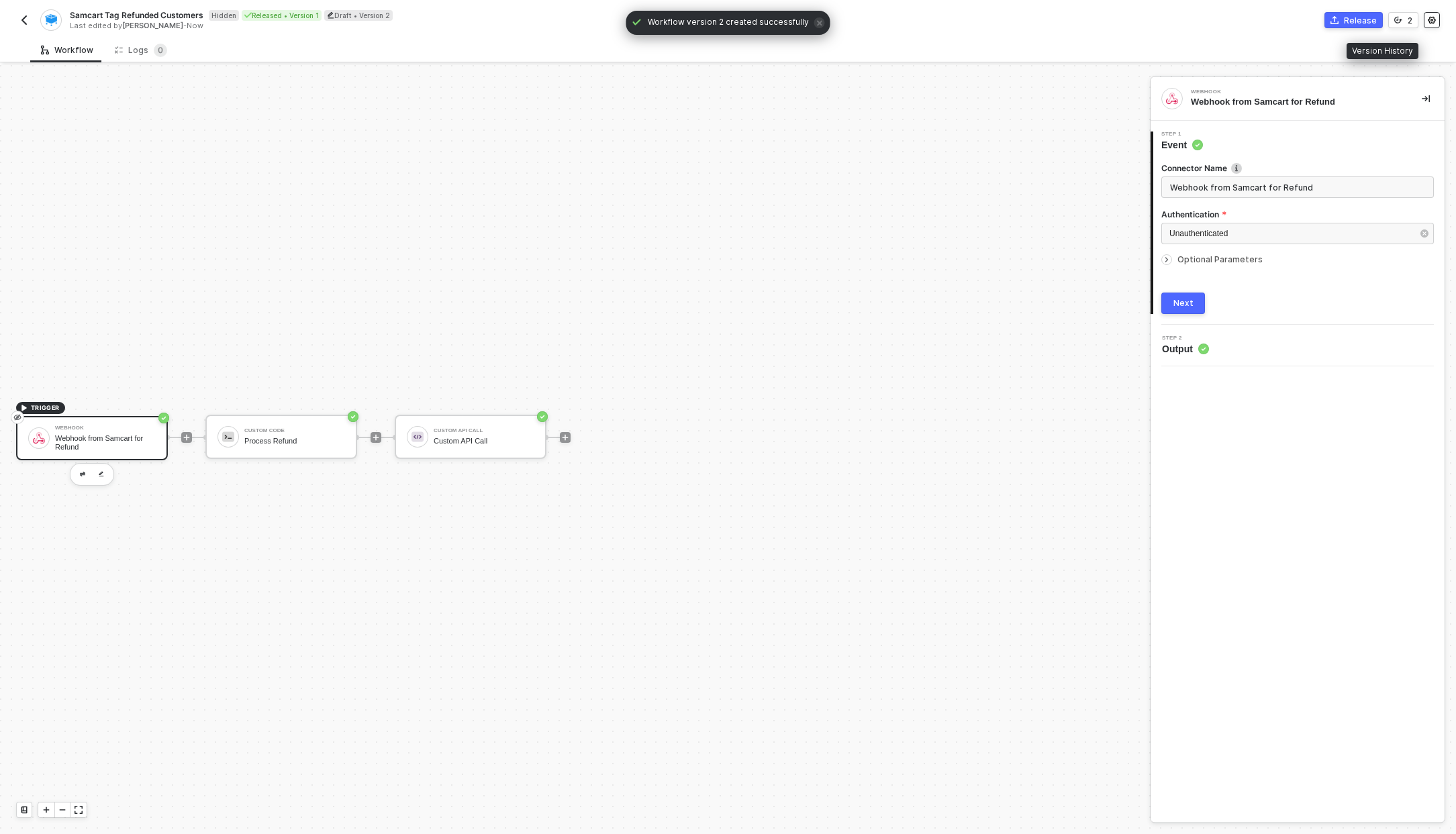
click at [1431, 21] on icon "icon-settings" at bounding box center [1432, 20] width 8 height 8
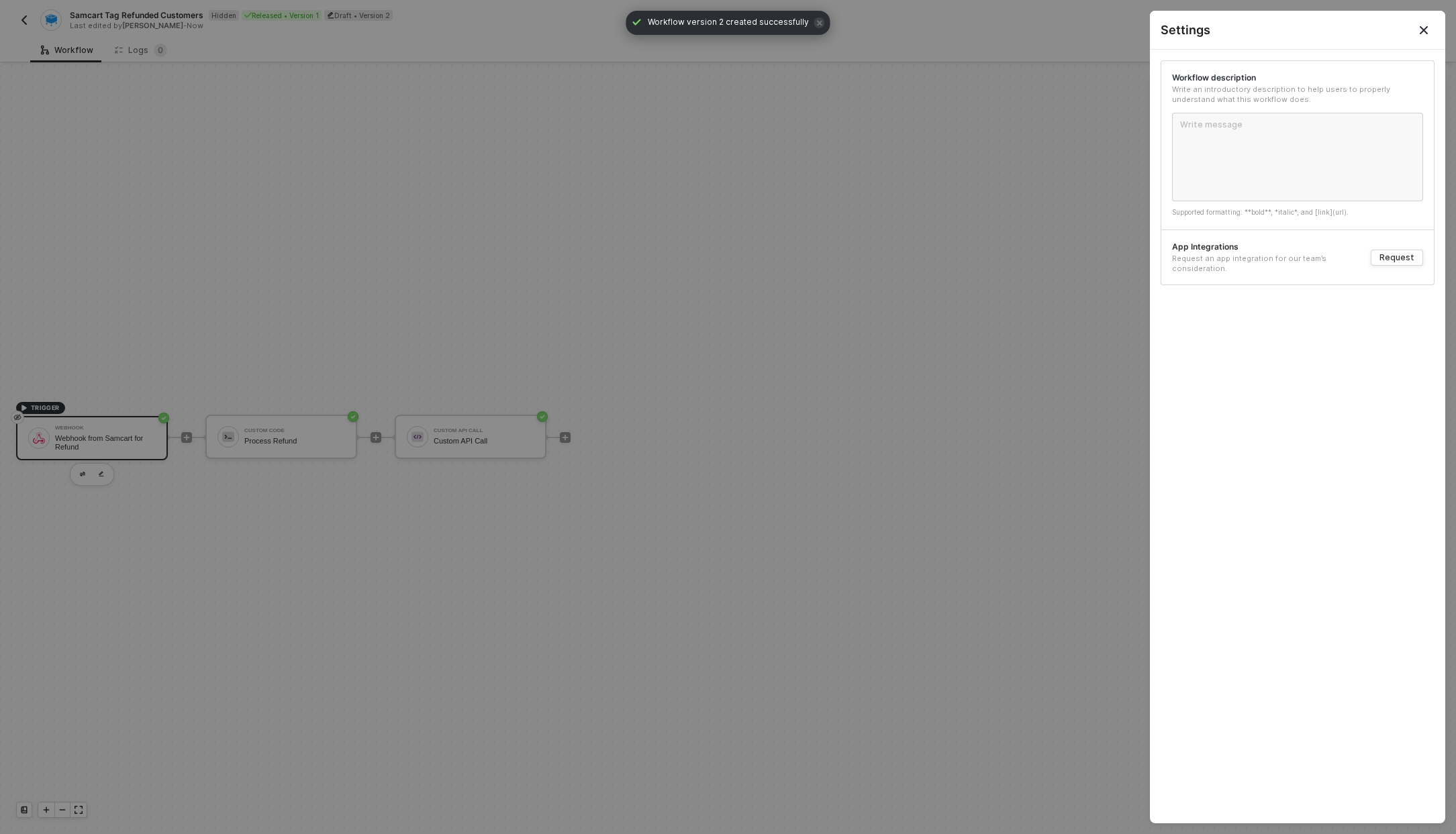
click at [1419, 33] on icon "Close" at bounding box center [1424, 30] width 11 height 11
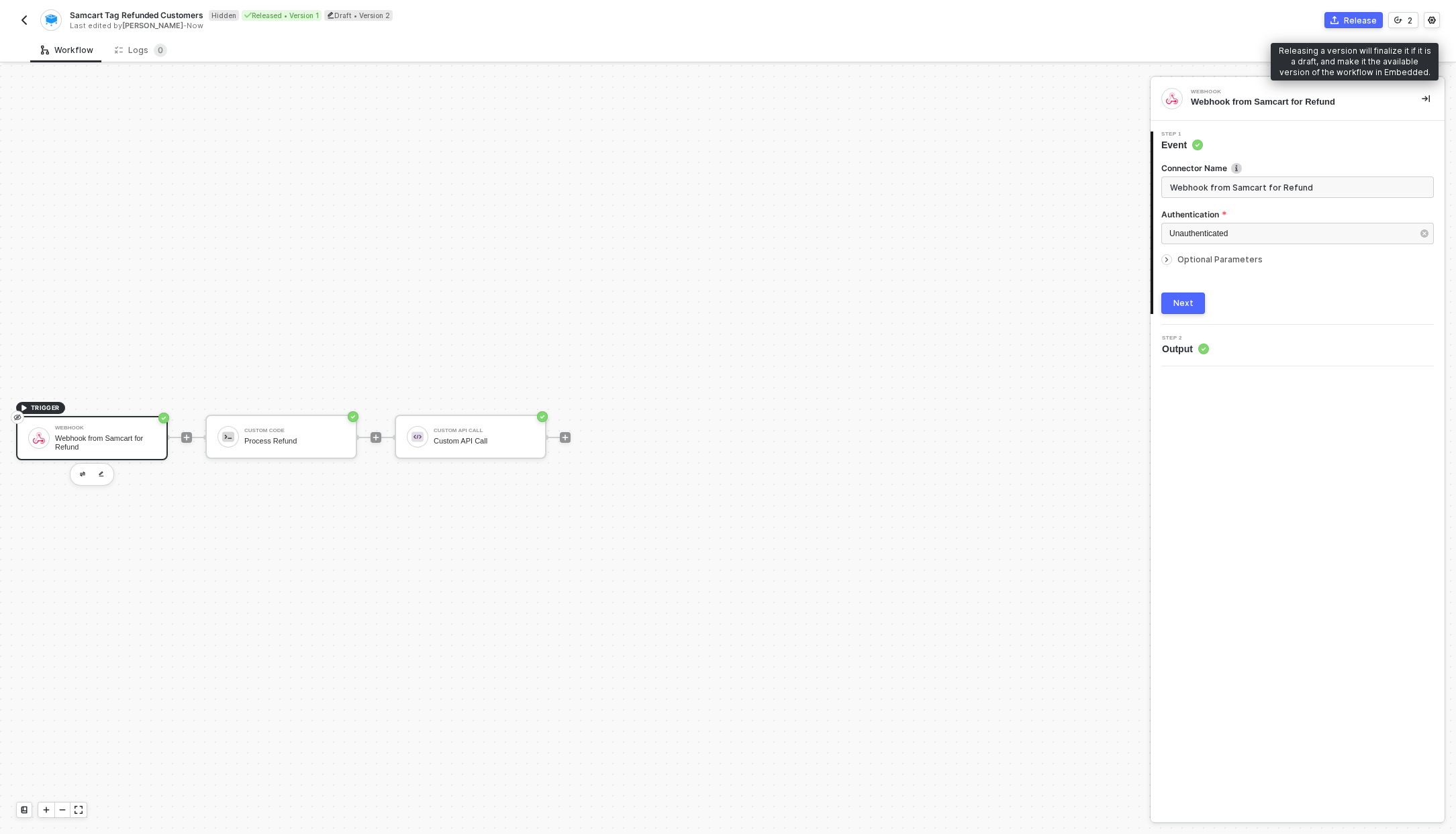
click at [1343, 12] on button "Release" at bounding box center [1354, 20] width 58 height 16
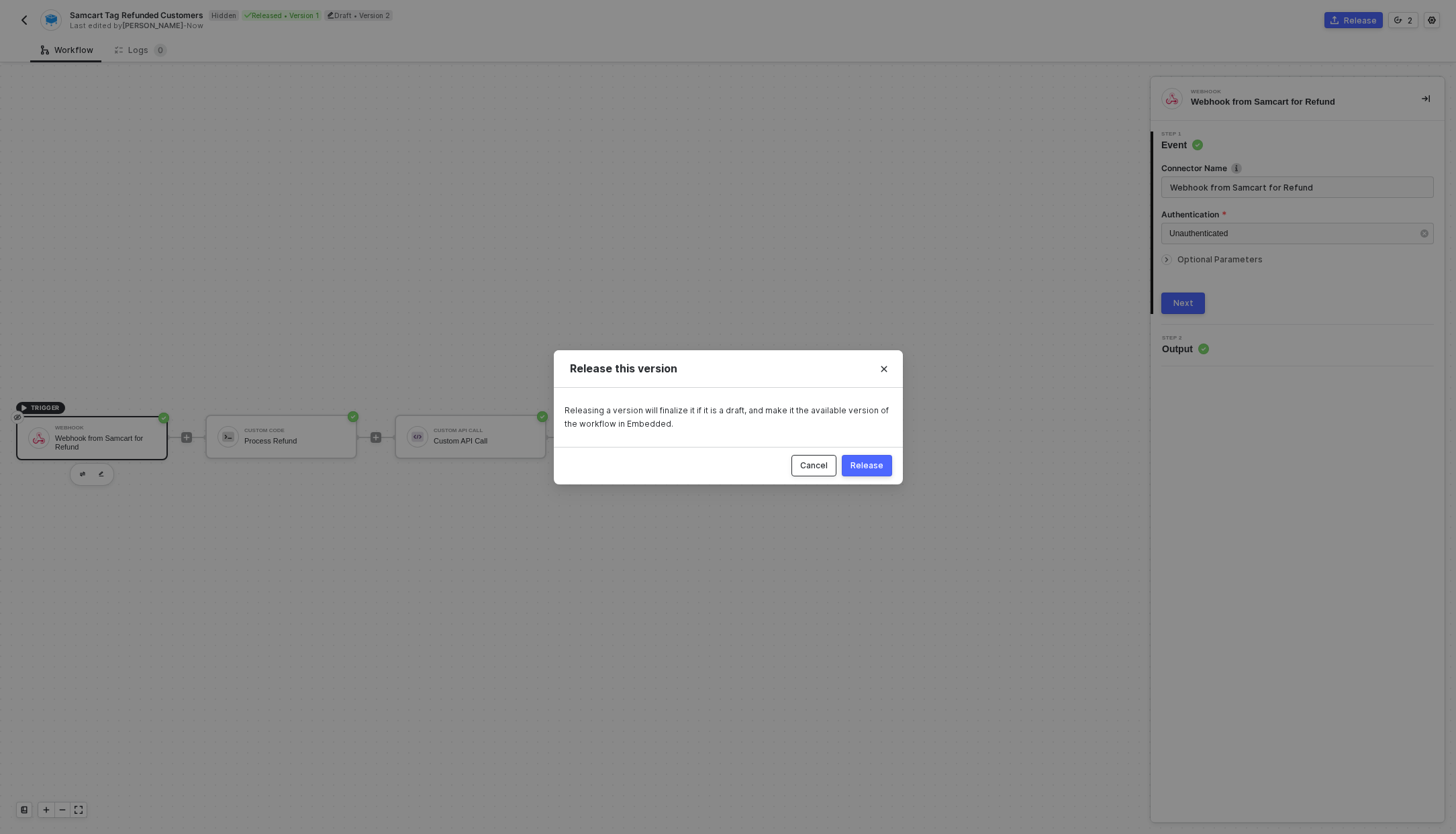
click at [796, 474] on button "Cancel" at bounding box center [814, 466] width 45 height 22
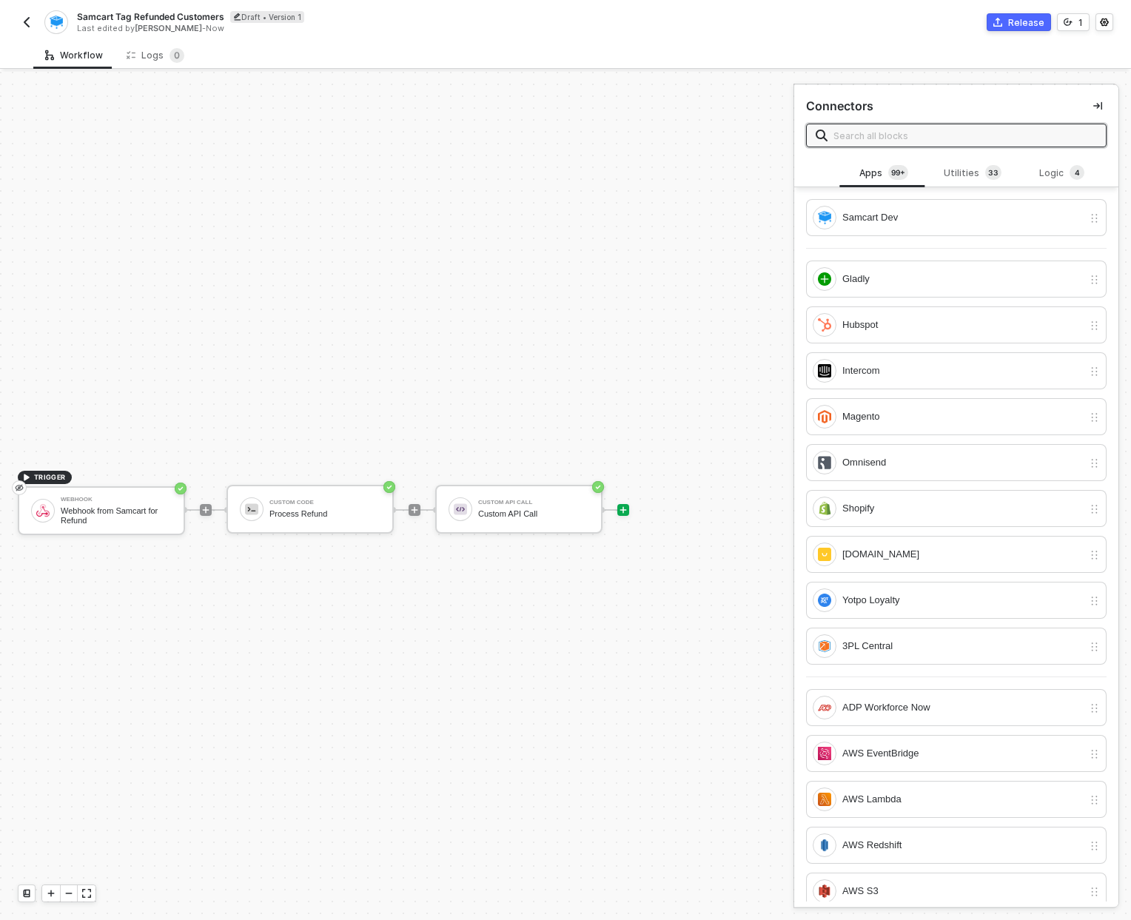
scroll to position [27, 0]
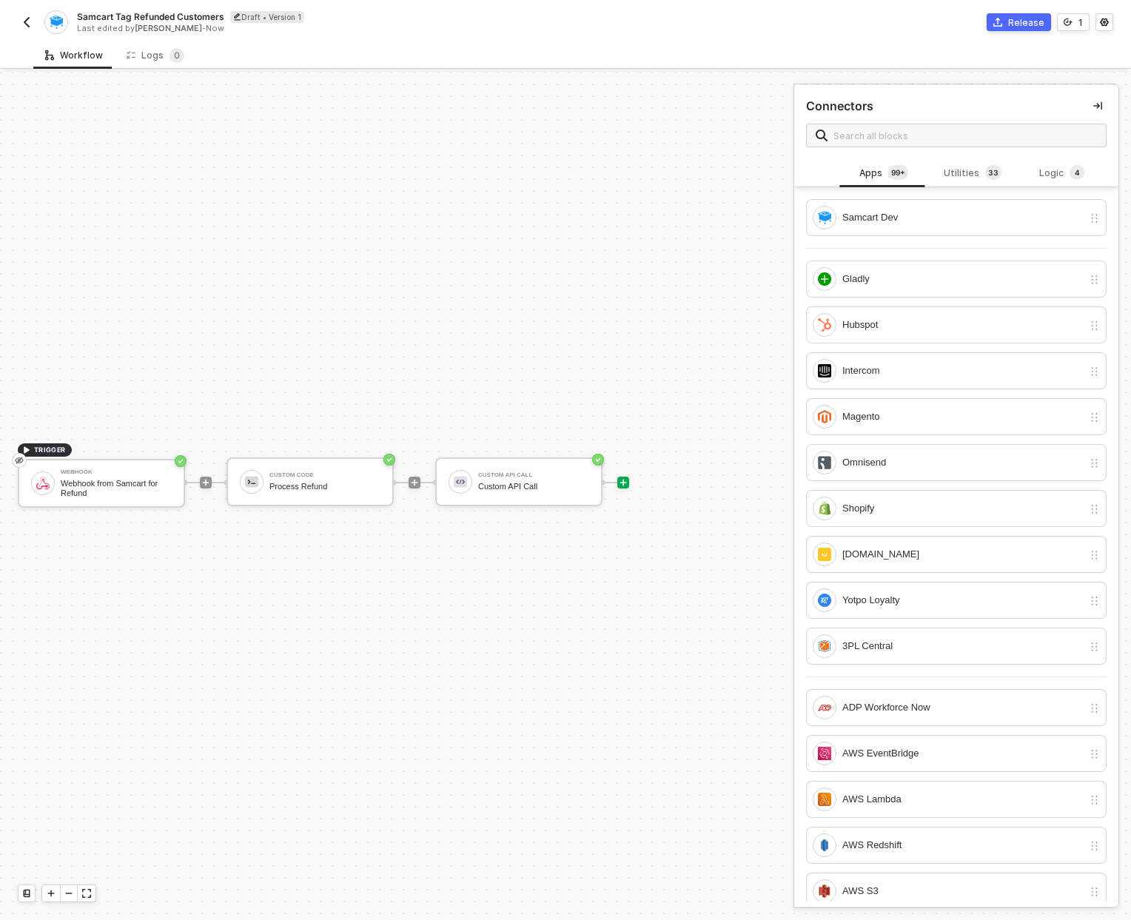
click at [22, 27] on img "button" at bounding box center [27, 22] width 12 height 12
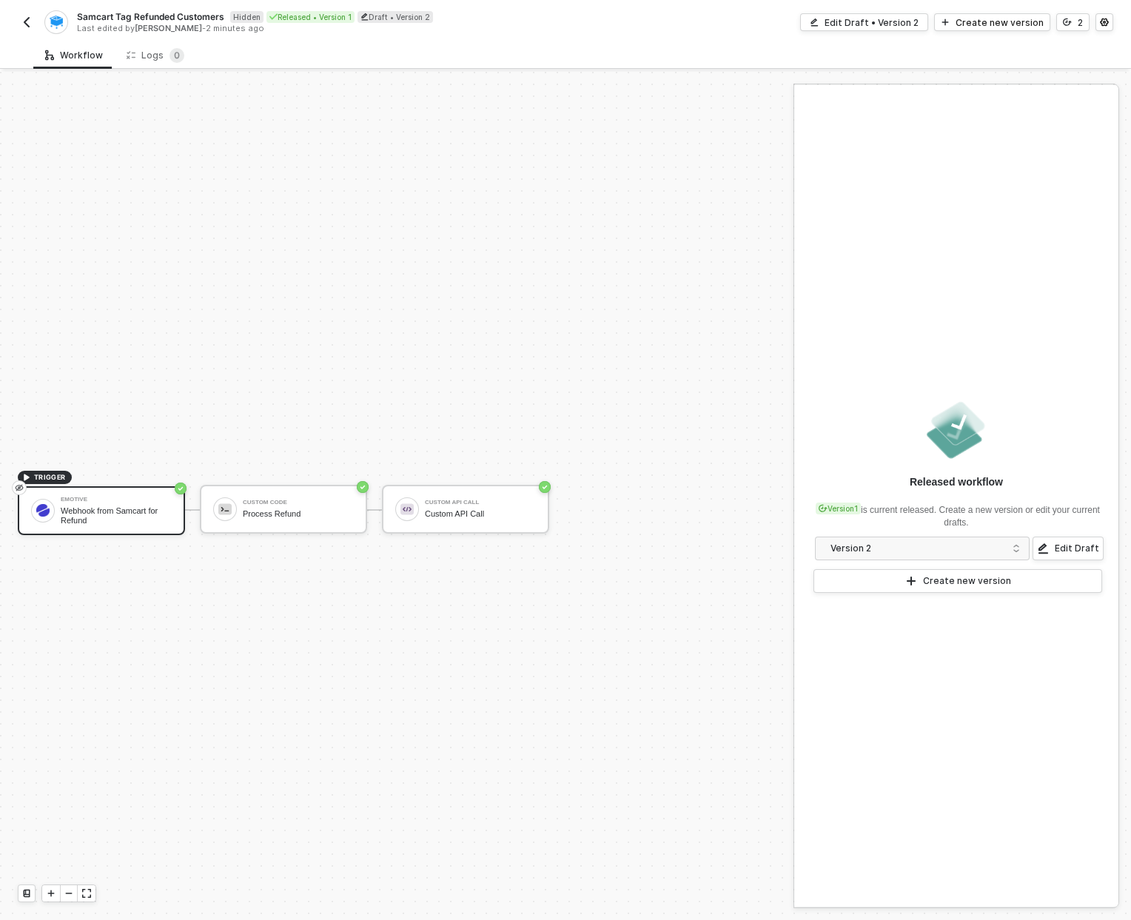
scroll to position [27, 0]
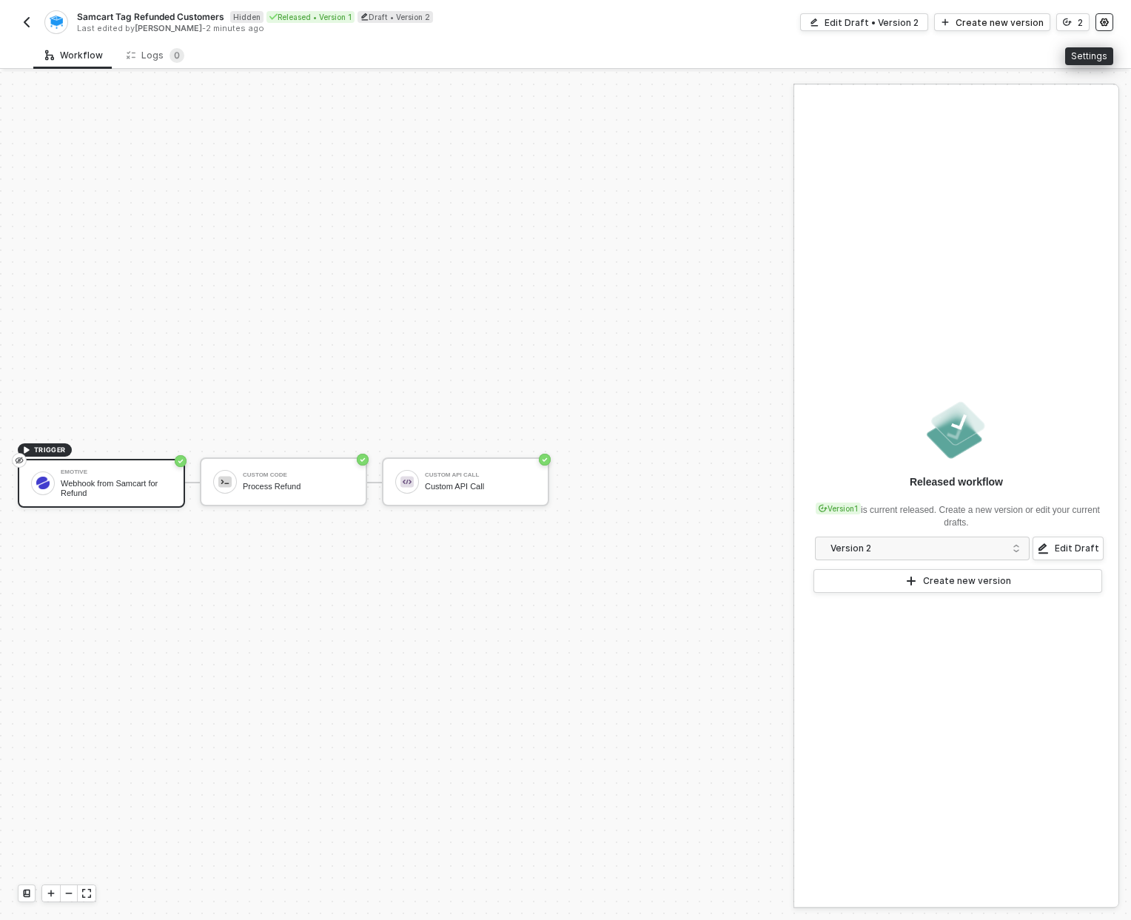
click at [1103, 16] on button "button" at bounding box center [1105, 22] width 18 height 18
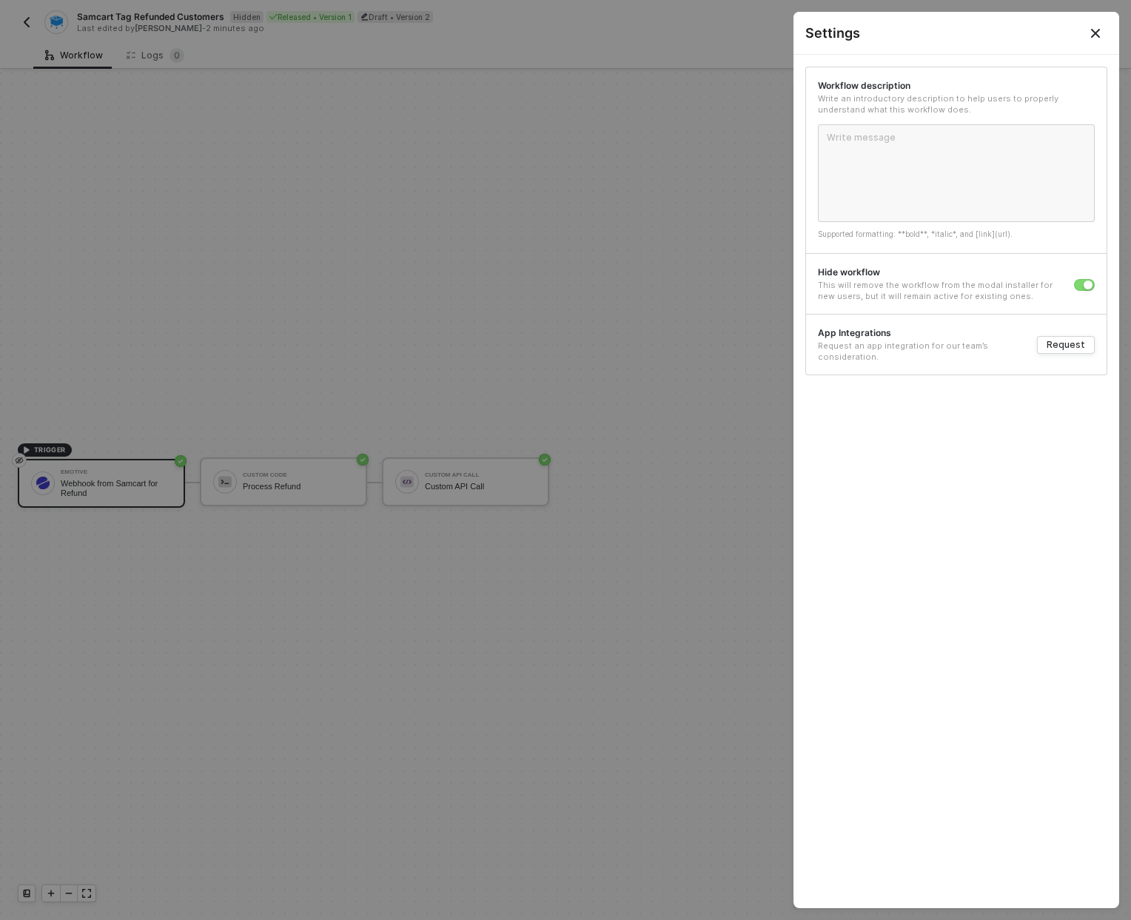
click at [21, 18] on div at bounding box center [565, 460] width 1131 height 920
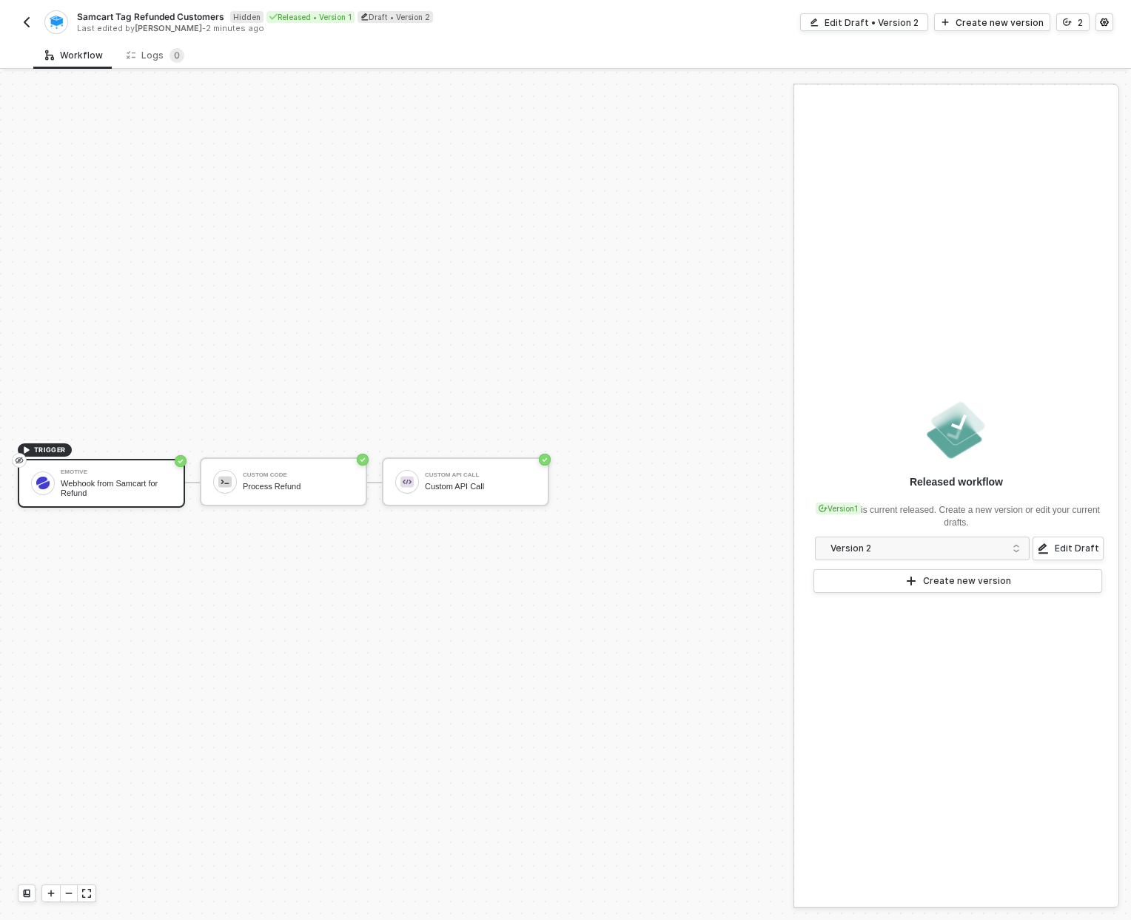
click at [21, 21] on img "button" at bounding box center [27, 22] width 12 height 12
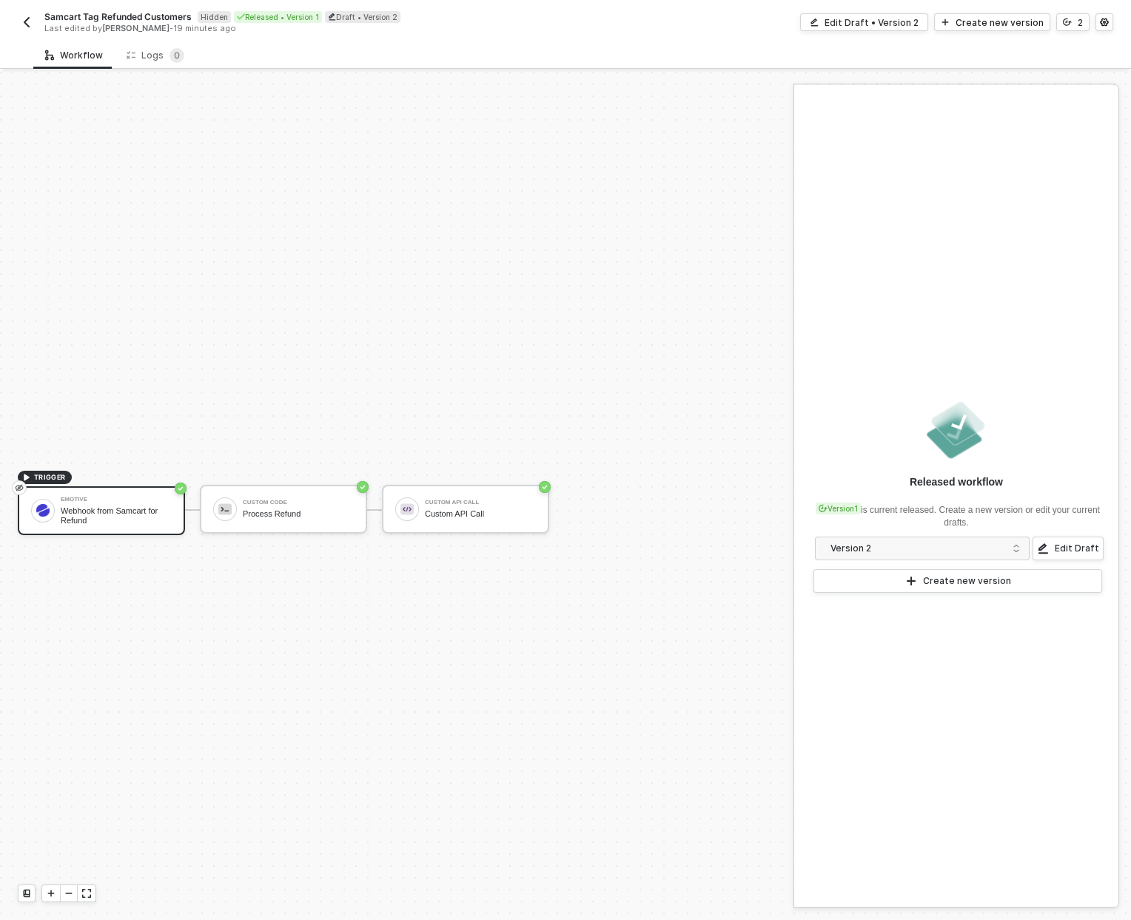
scroll to position [27, 0]
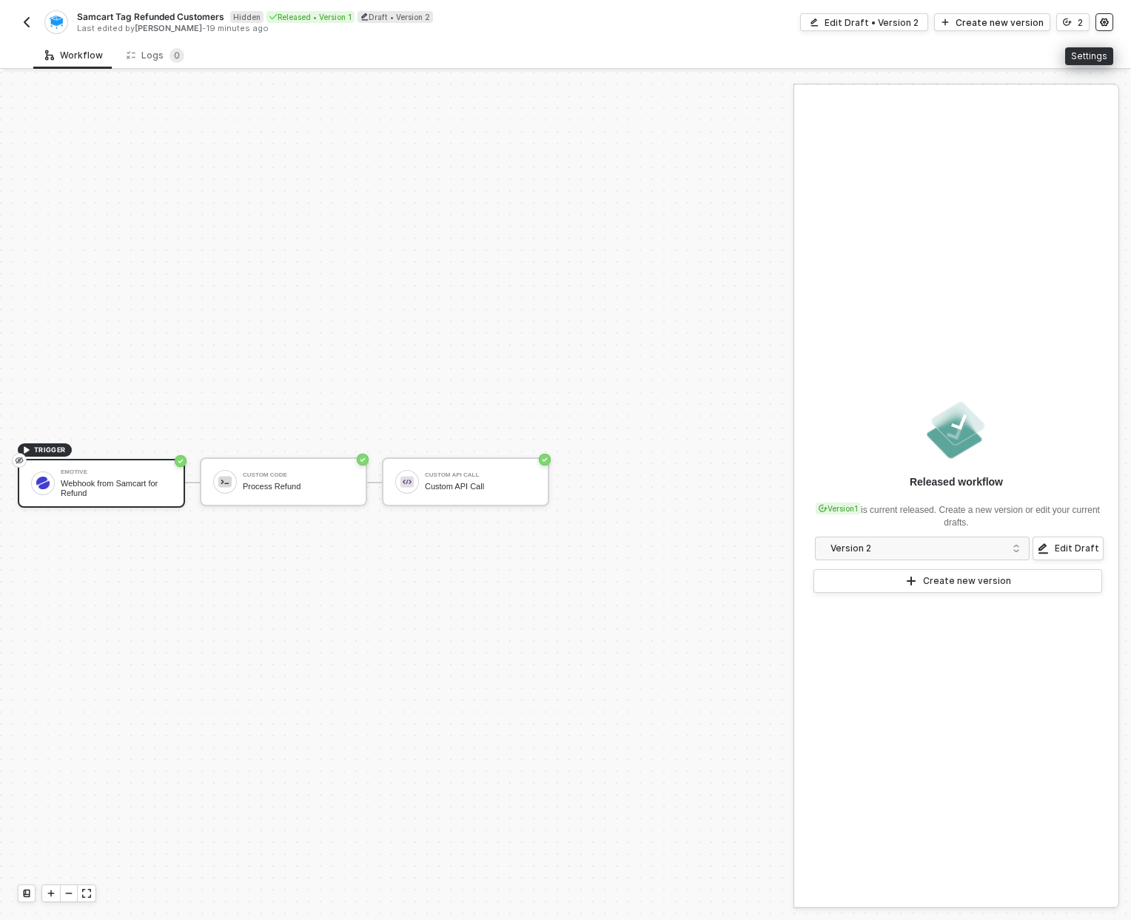
click at [1112, 24] on button "button" at bounding box center [1105, 22] width 18 height 18
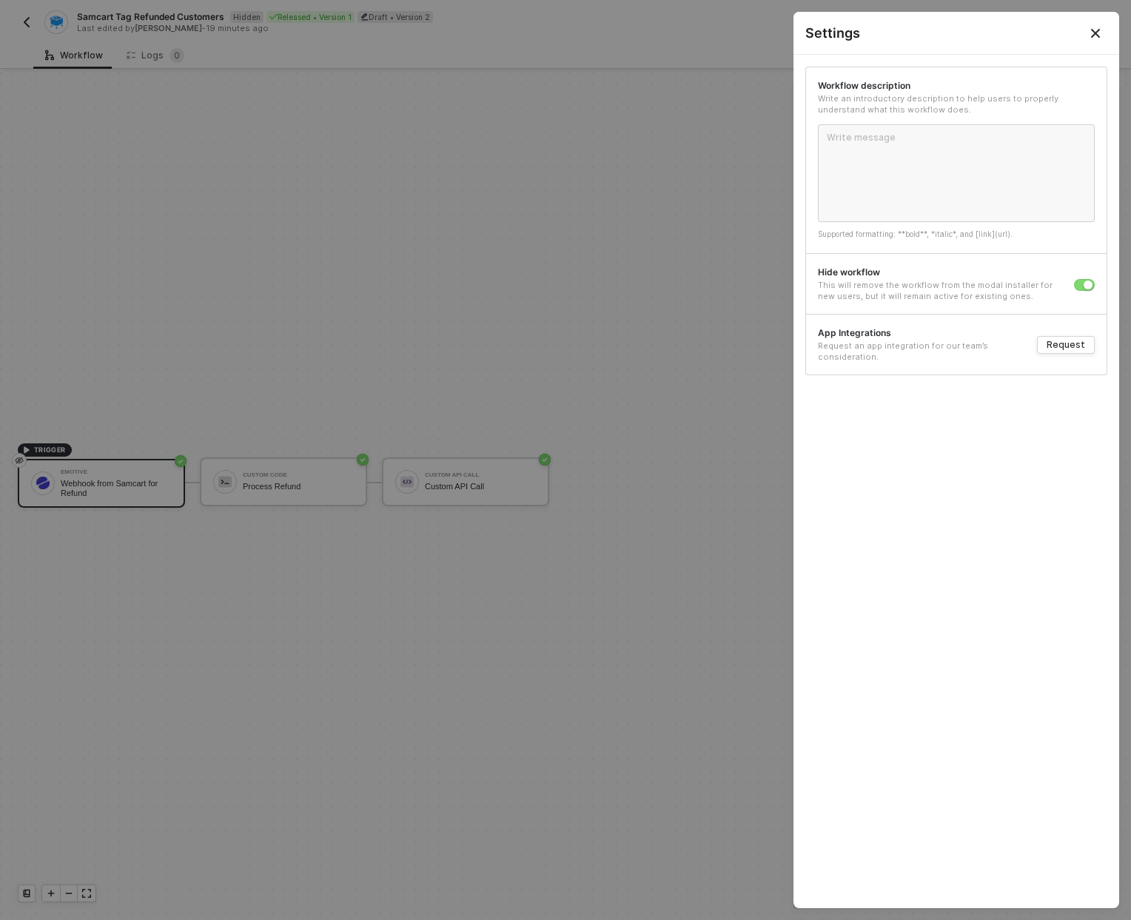
click at [1086, 295] on div "Hide workflow This will remove the workflow from the modal installer for new us…" at bounding box center [956, 283] width 301 height 61
click at [1087, 292] on div "Hide workflow This will remove the workflow from the modal installer for new us…" at bounding box center [956, 283] width 301 height 61
click at [1082, 283] on button "button" at bounding box center [1084, 285] width 21 height 12
click at [1097, 22] on button "Close" at bounding box center [1095, 33] width 47 height 42
